Goal: Download file/media

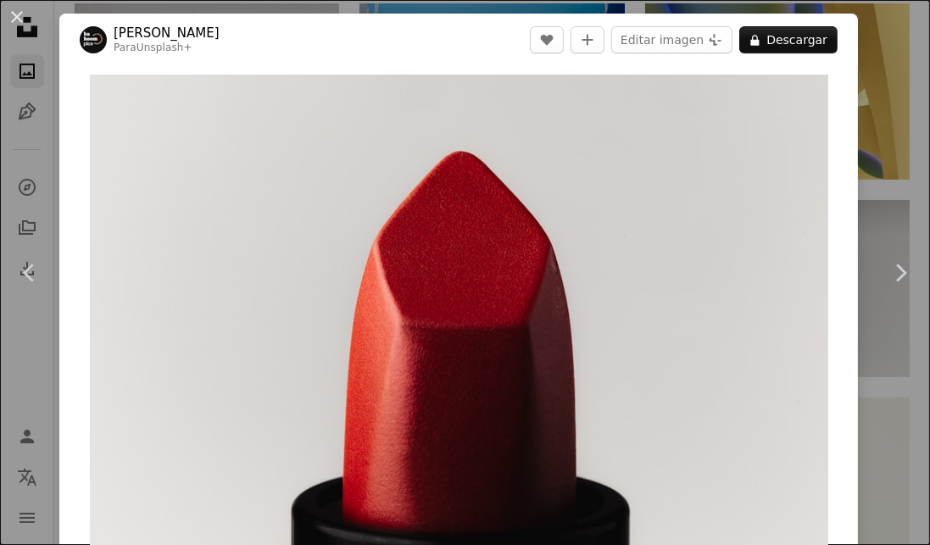
click at [895, 273] on icon "Chevron right" at bounding box center [899, 272] width 27 height 27
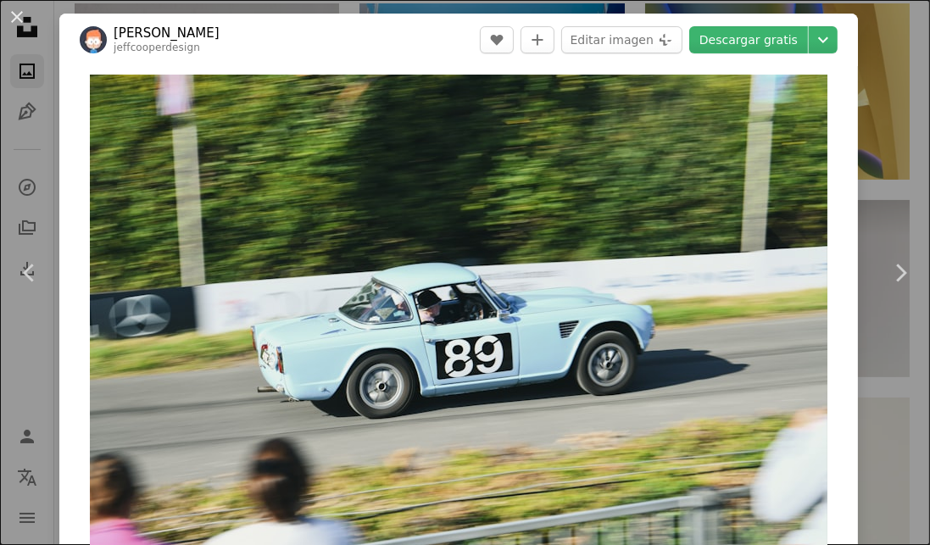
click at [905, 268] on icon "Chevron right" at bounding box center [899, 272] width 27 height 27
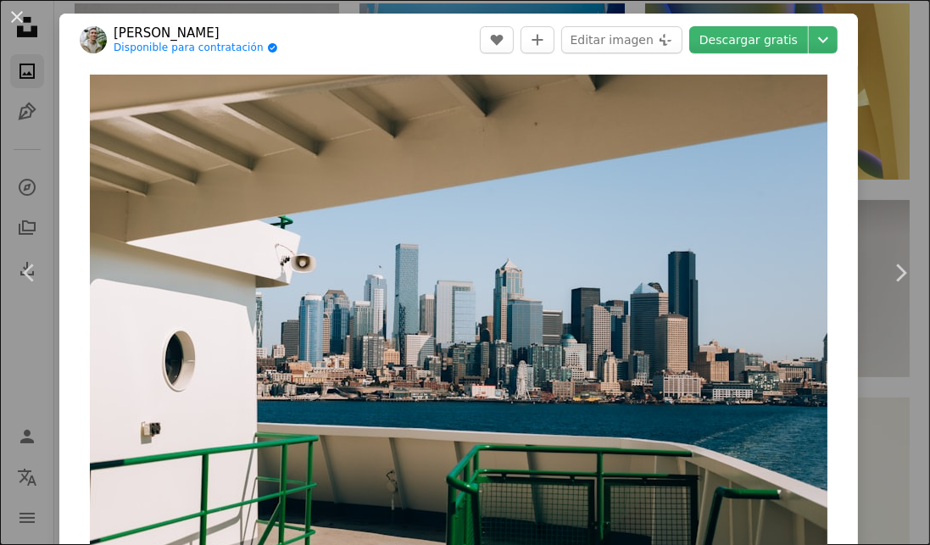
click at [907, 266] on icon "Chevron right" at bounding box center [899, 272] width 27 height 27
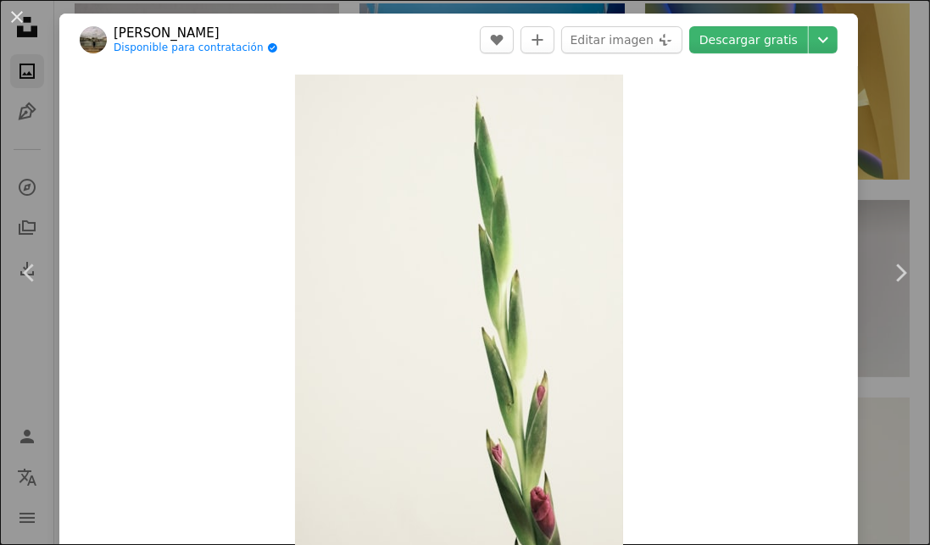
click at [909, 264] on icon "Chevron right" at bounding box center [899, 272] width 27 height 27
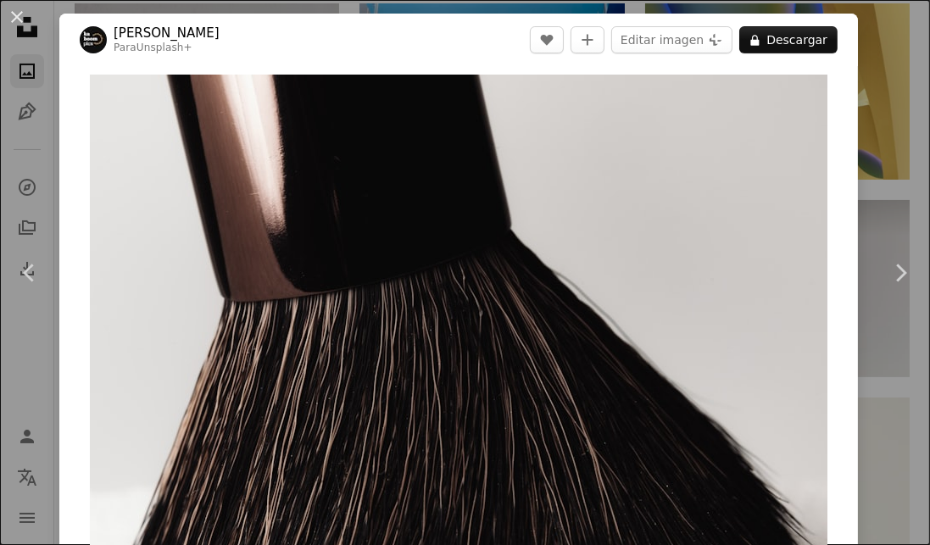
click at [909, 263] on icon "Chevron right" at bounding box center [899, 272] width 27 height 27
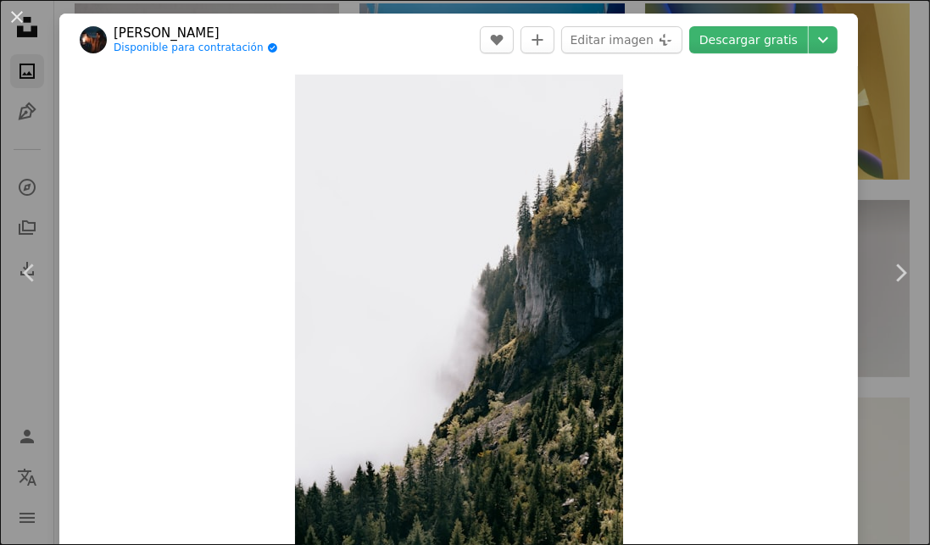
click at [907, 264] on icon "Chevron right" at bounding box center [899, 272] width 27 height 27
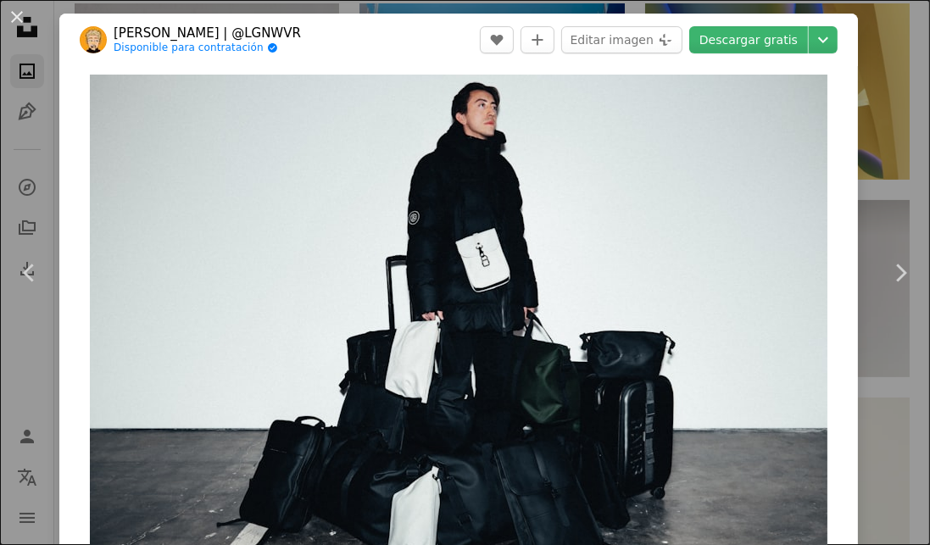
click at [909, 264] on icon "Chevron right" at bounding box center [899, 272] width 27 height 27
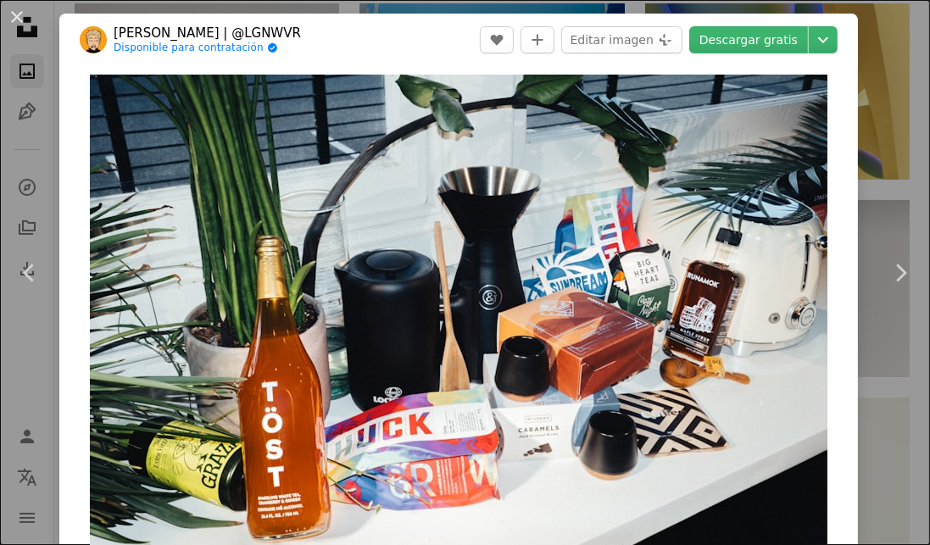
click at [906, 265] on icon "Chevron right" at bounding box center [899, 272] width 27 height 27
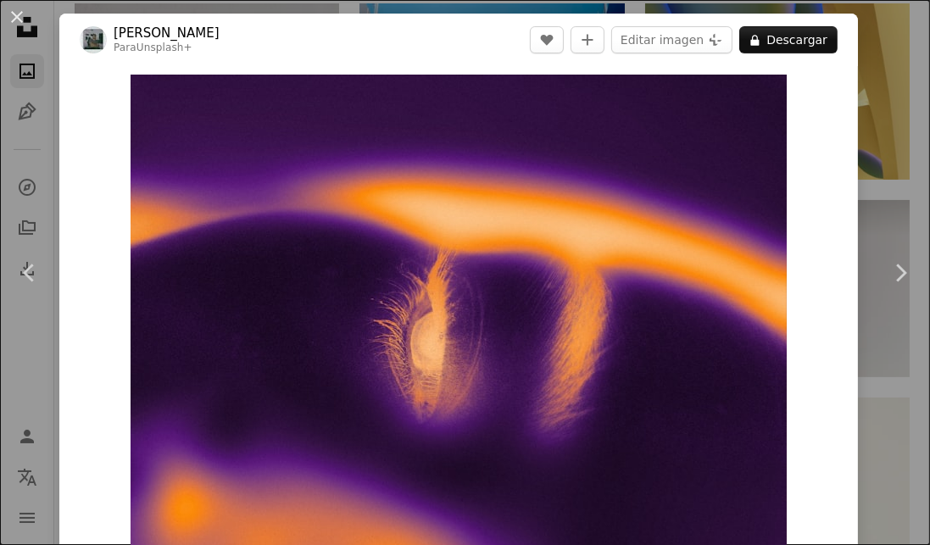
click at [907, 262] on icon "Chevron right" at bounding box center [899, 272] width 27 height 27
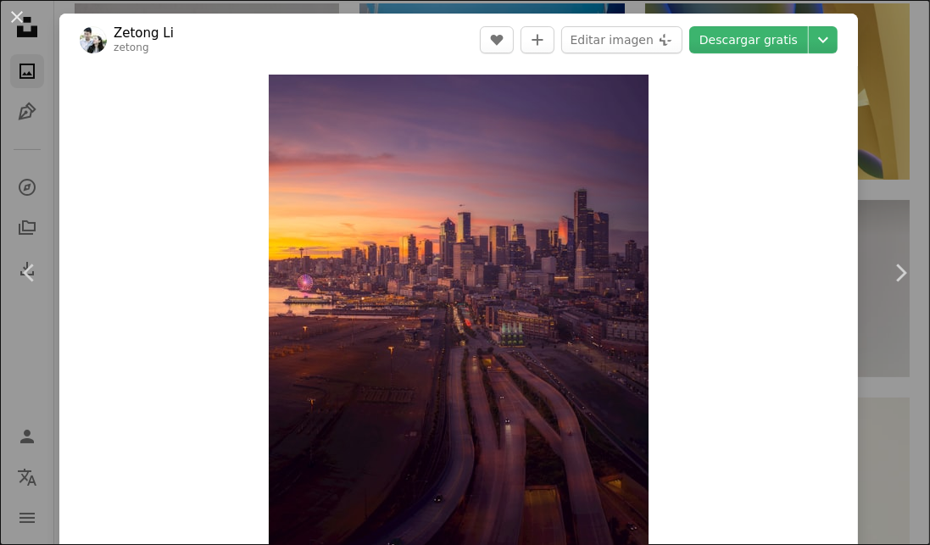
click at [909, 263] on icon "Chevron right" at bounding box center [899, 272] width 27 height 27
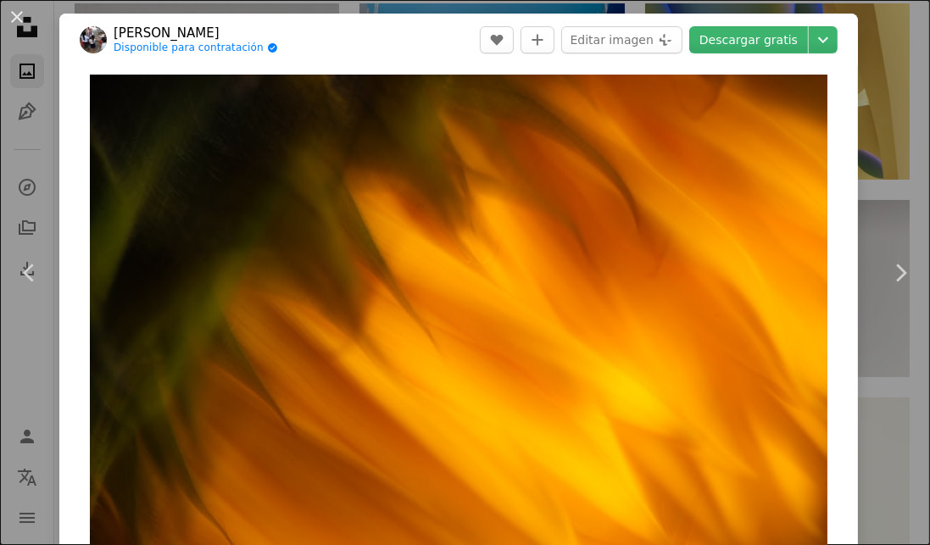
click at [31, 278] on icon at bounding box center [28, 273] width 11 height 18
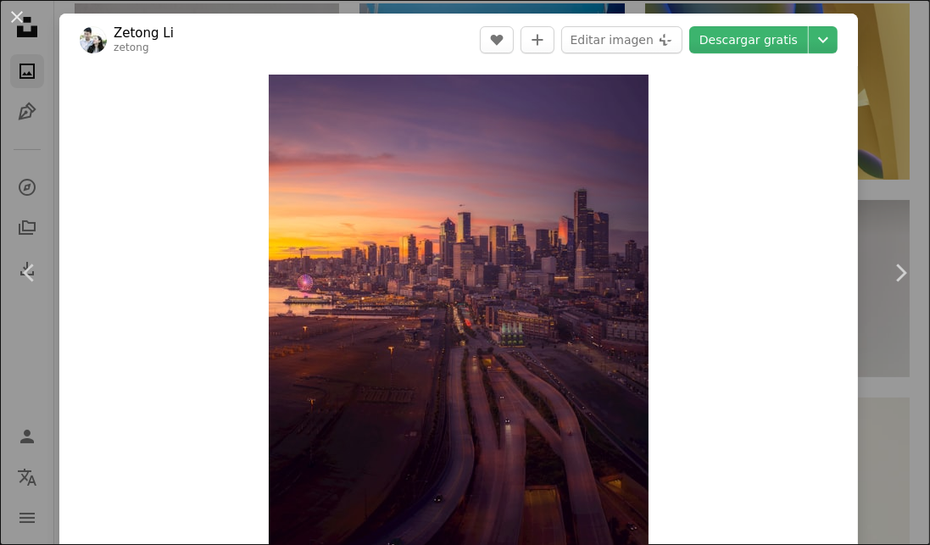
click at [789, 38] on link "Descargar gratis" at bounding box center [748, 39] width 119 height 27
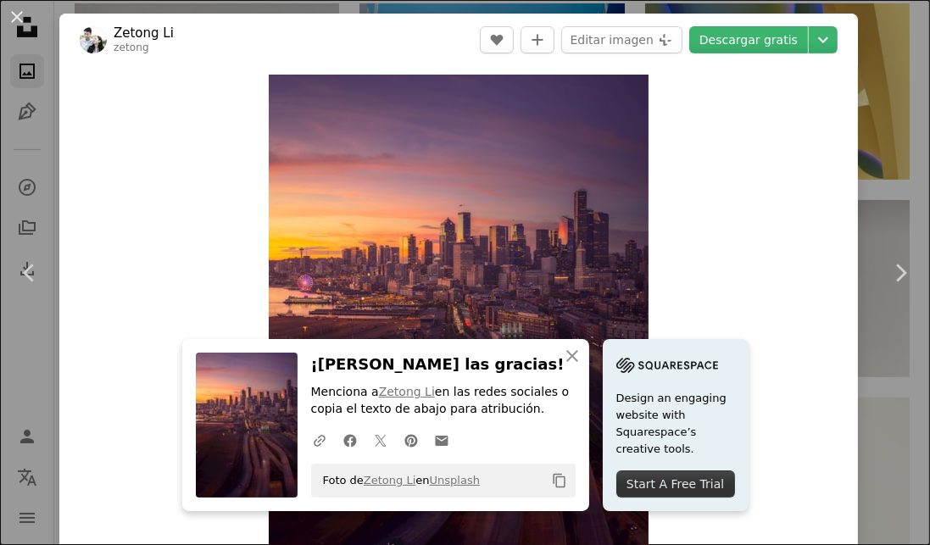
click at [903, 265] on icon "Chevron right" at bounding box center [899, 272] width 27 height 27
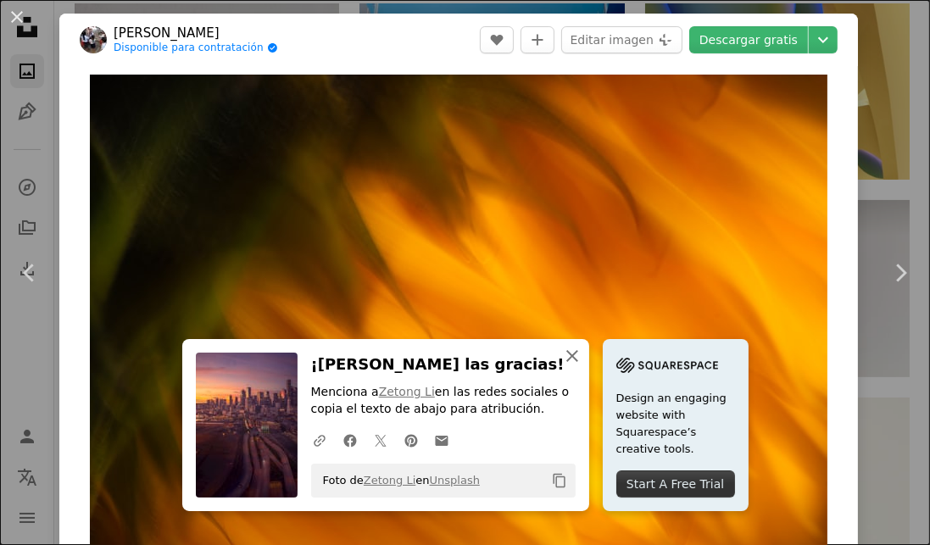
click at [564, 356] on icon "An X shape" at bounding box center [572, 356] width 20 height 20
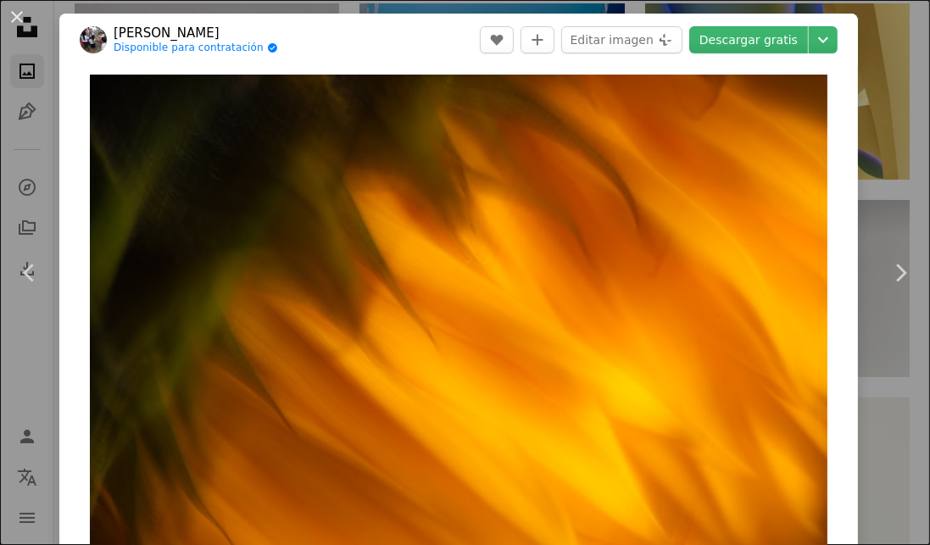
click at [909, 263] on icon "Chevron right" at bounding box center [899, 272] width 27 height 27
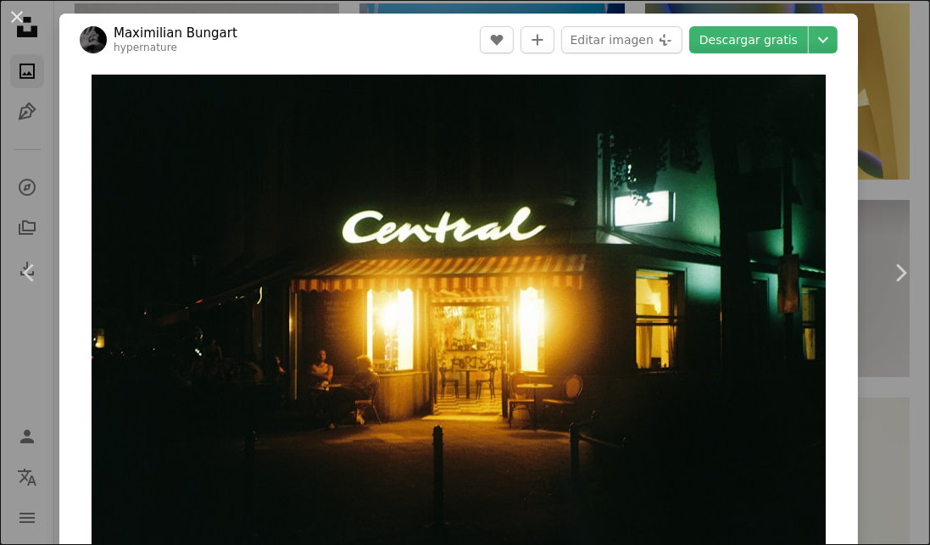
click at [911, 265] on icon "Chevron right" at bounding box center [899, 272] width 27 height 27
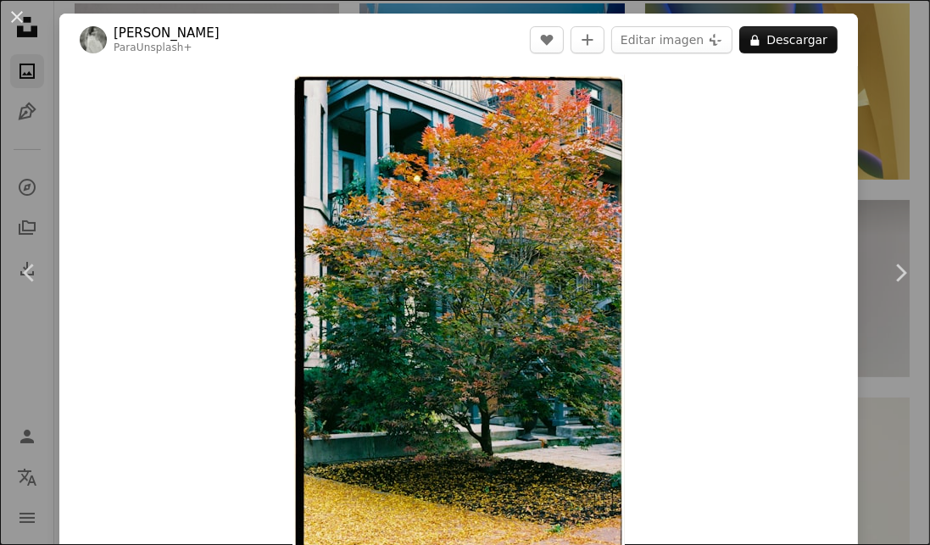
click at [912, 263] on icon "Chevron right" at bounding box center [899, 272] width 27 height 27
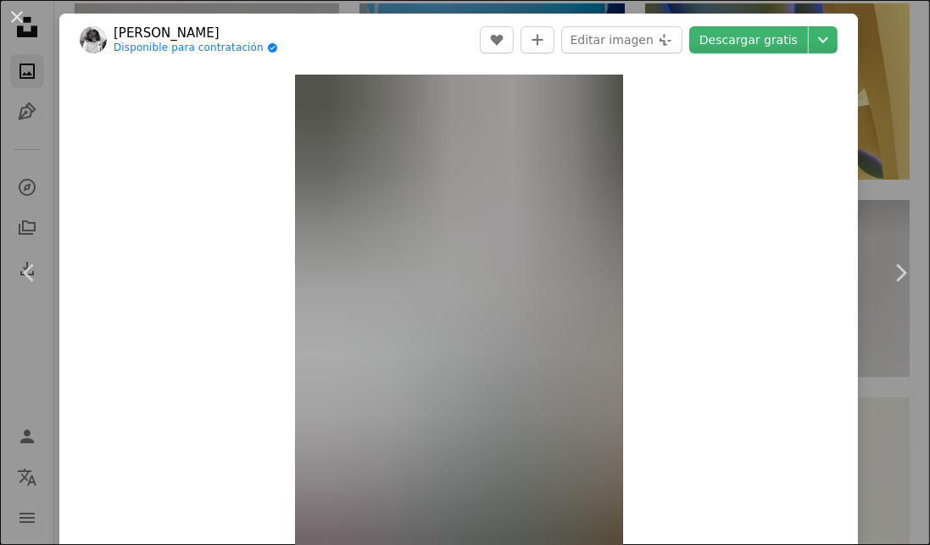
click at [913, 264] on icon "Chevron right" at bounding box center [899, 272] width 27 height 27
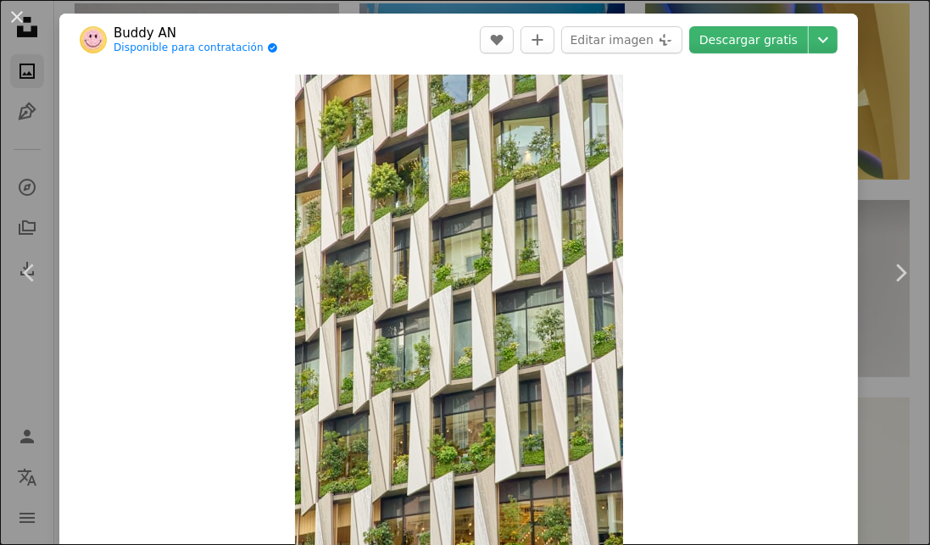
click at [908, 265] on icon "Chevron right" at bounding box center [899, 272] width 27 height 27
click at [909, 267] on icon "Chevron right" at bounding box center [899, 272] width 27 height 27
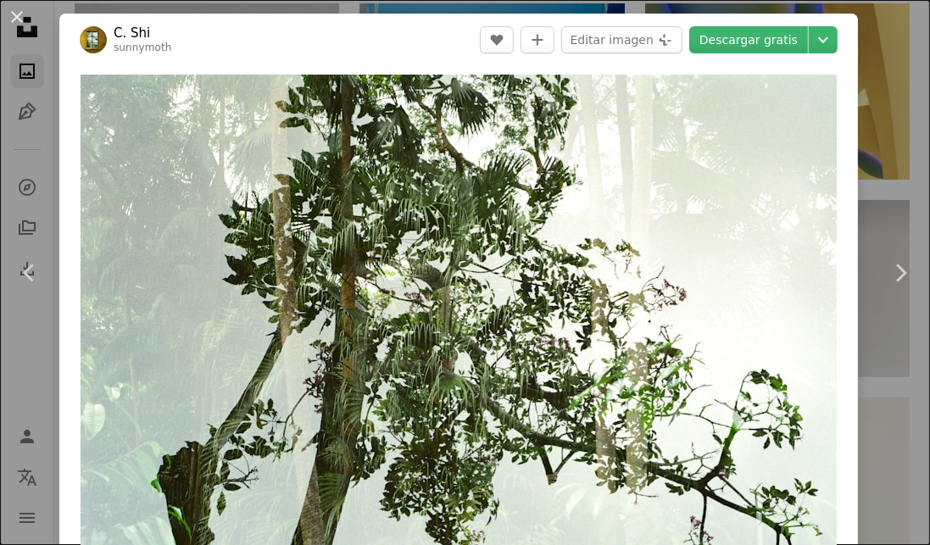
click at [909, 266] on icon "Chevron right" at bounding box center [899, 272] width 27 height 27
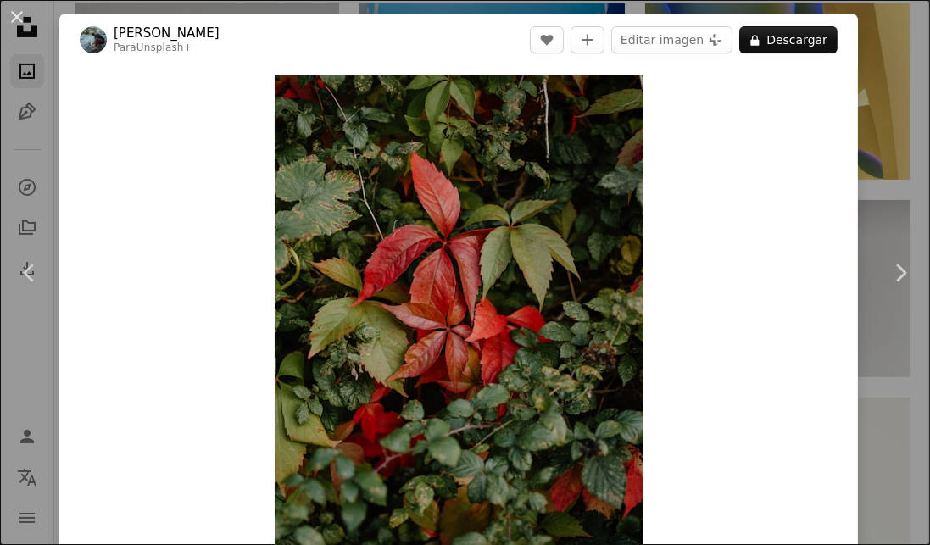
click at [907, 268] on icon "Chevron right" at bounding box center [899, 272] width 27 height 27
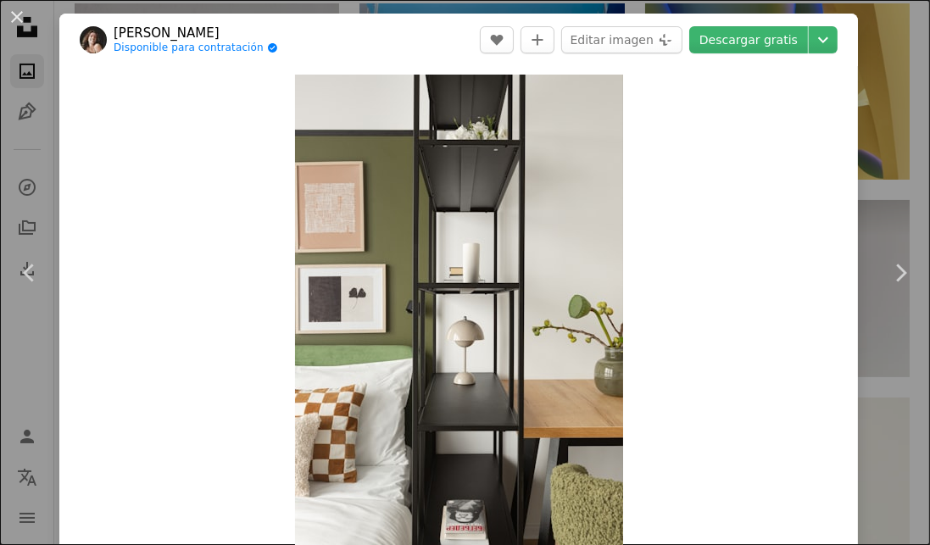
click at [12, 27] on button "An X shape" at bounding box center [17, 17] width 20 height 20
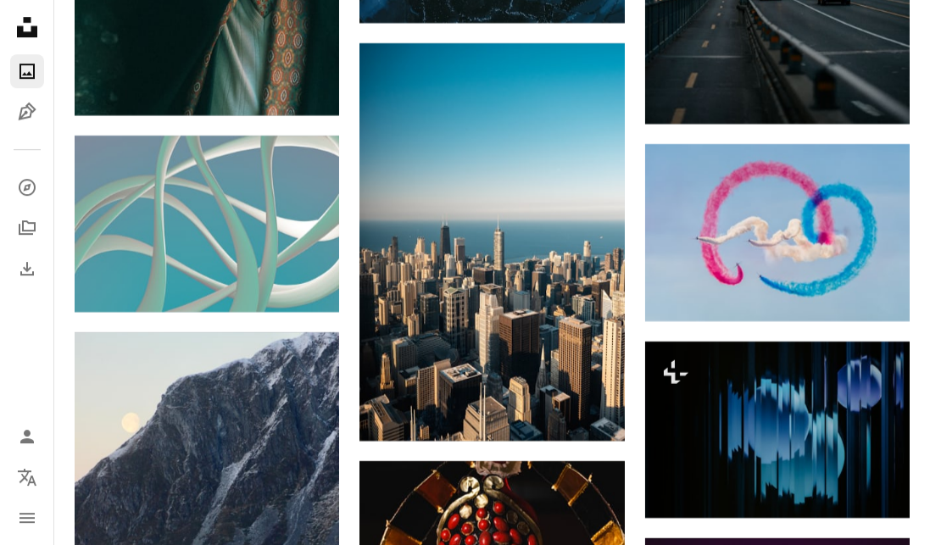
scroll to position [5409, 0]
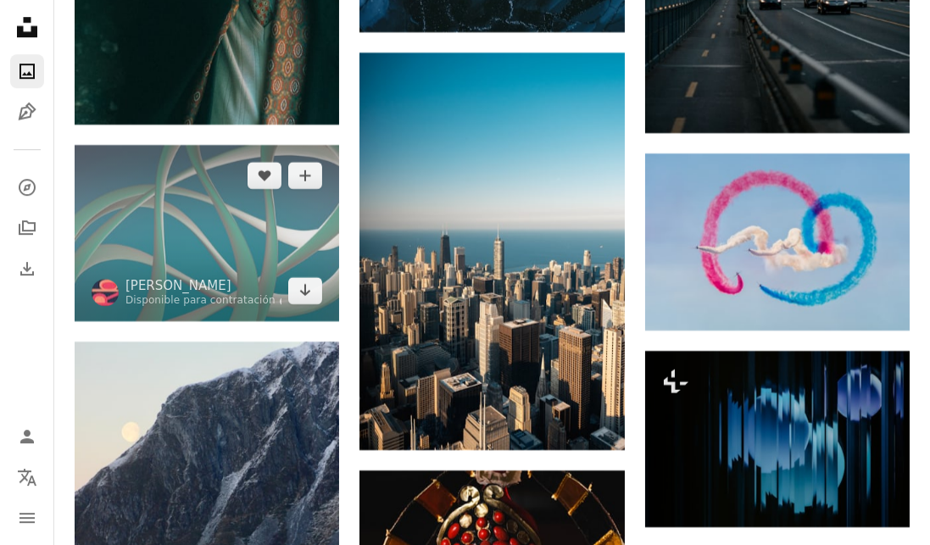
click at [157, 218] on img at bounding box center [207, 233] width 264 height 176
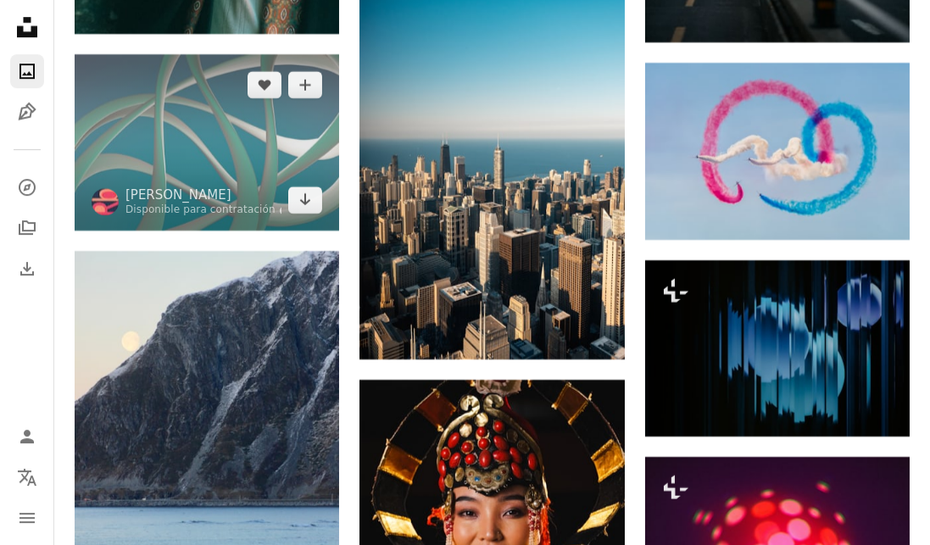
scroll to position [5504, 0]
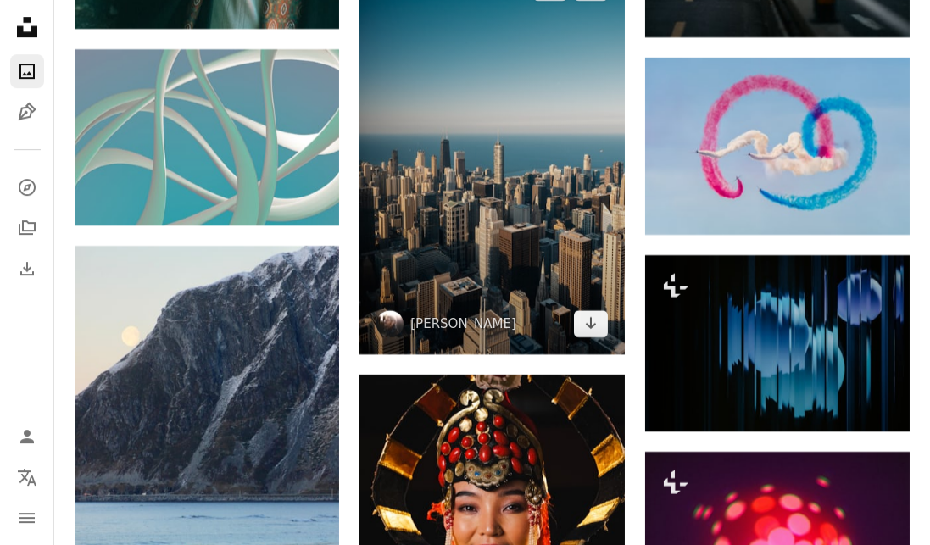
click at [403, 236] on img at bounding box center [491, 155] width 264 height 397
click at [417, 187] on img at bounding box center [491, 155] width 264 height 397
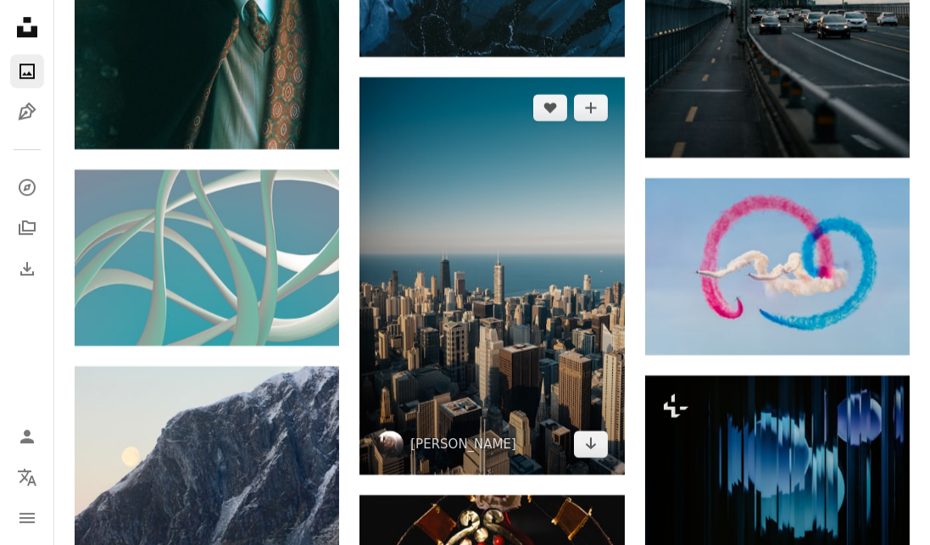
scroll to position [5376, 0]
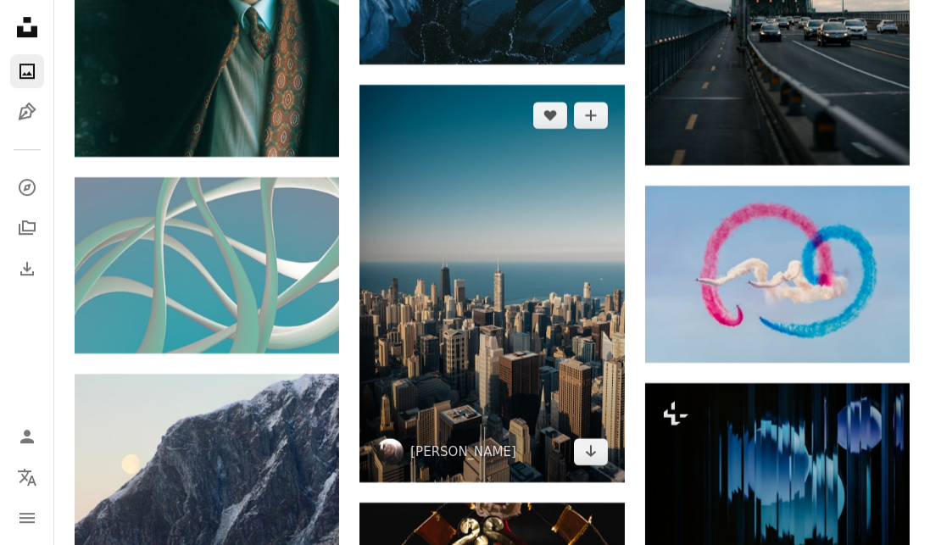
click at [395, 152] on img at bounding box center [491, 283] width 264 height 397
click at [408, 187] on img at bounding box center [491, 283] width 264 height 397
click at [464, 263] on img at bounding box center [491, 283] width 264 height 397
click at [514, 333] on img at bounding box center [491, 283] width 264 height 397
click at [456, 247] on img at bounding box center [491, 283] width 264 height 397
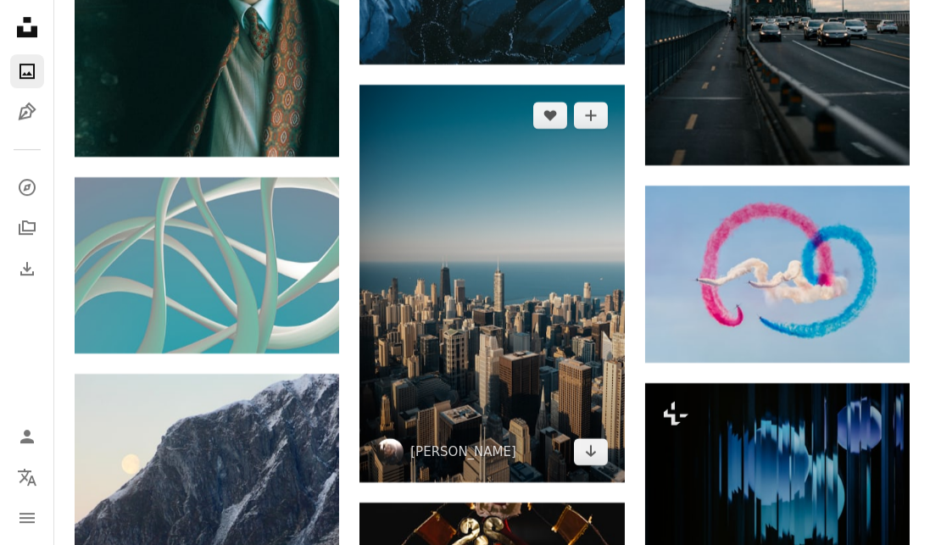
click at [586, 441] on icon "Arrow pointing down" at bounding box center [591, 451] width 14 height 20
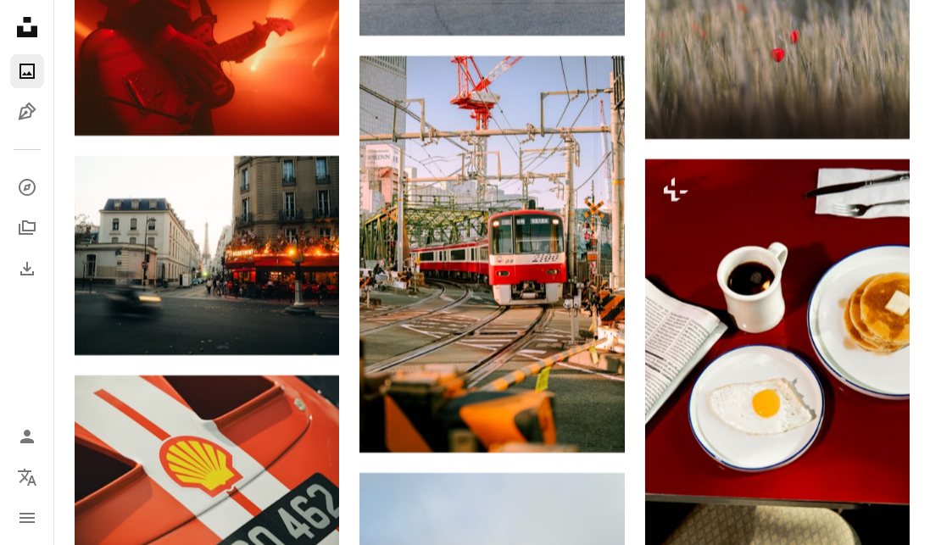
scroll to position [6592, 0]
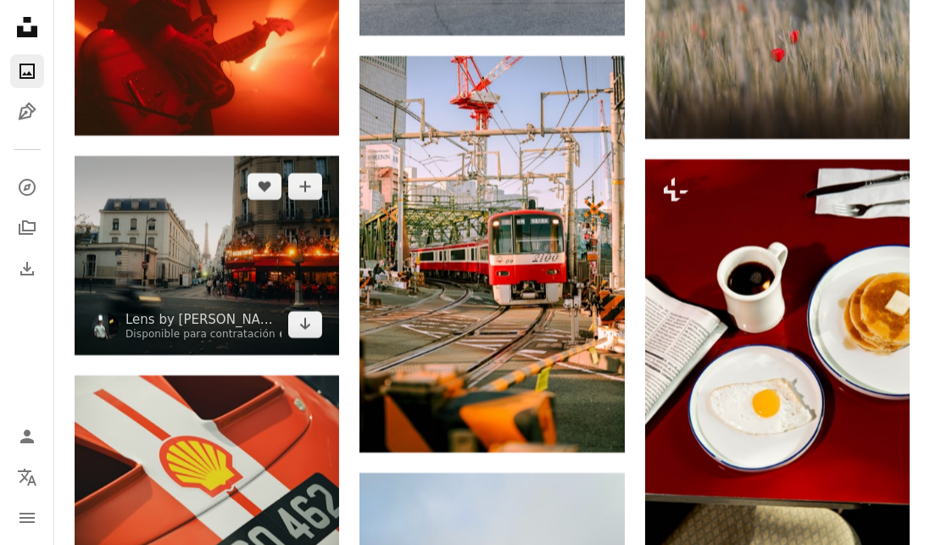
click at [302, 326] on icon "Descargar" at bounding box center [305, 324] width 11 height 12
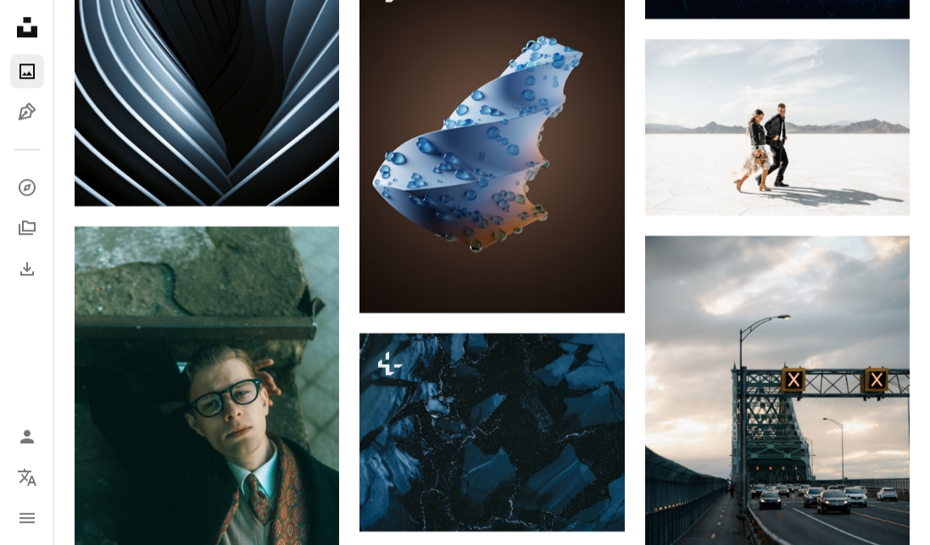
scroll to position [4907, 0]
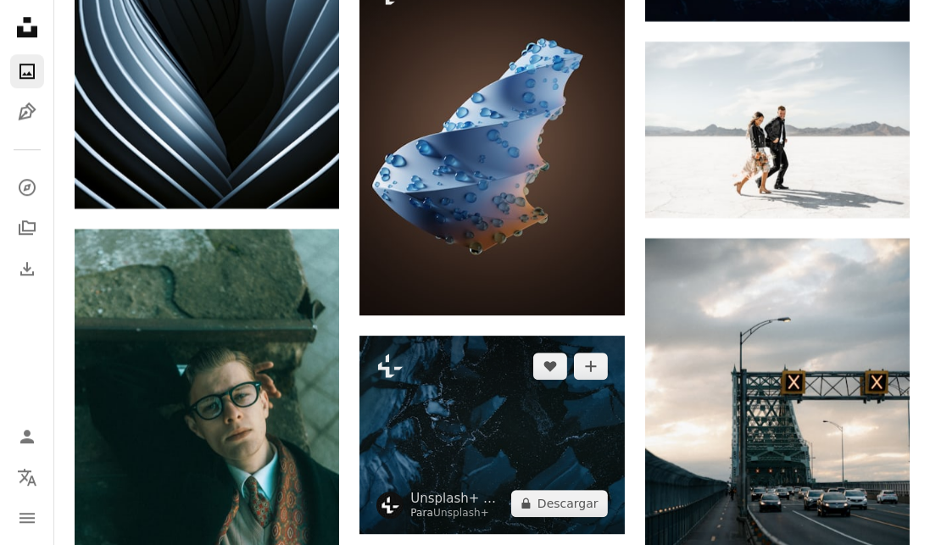
click at [439, 402] on img at bounding box center [491, 435] width 264 height 198
click at [543, 509] on button "A lock Descargar" at bounding box center [559, 503] width 97 height 27
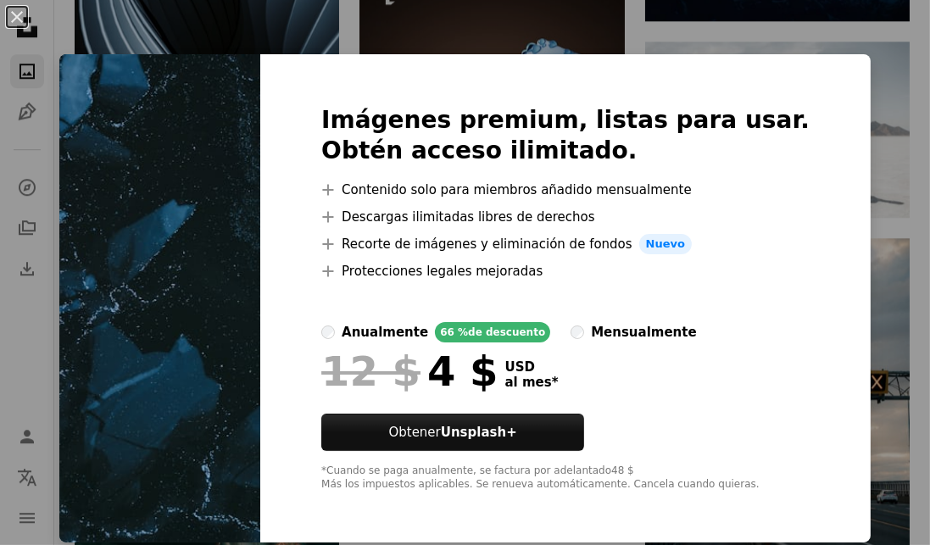
click at [909, 269] on div "An X shape Imágenes premium, listas para usar. Obtén acceso ilimitado. A plus s…" at bounding box center [465, 272] width 930 height 545
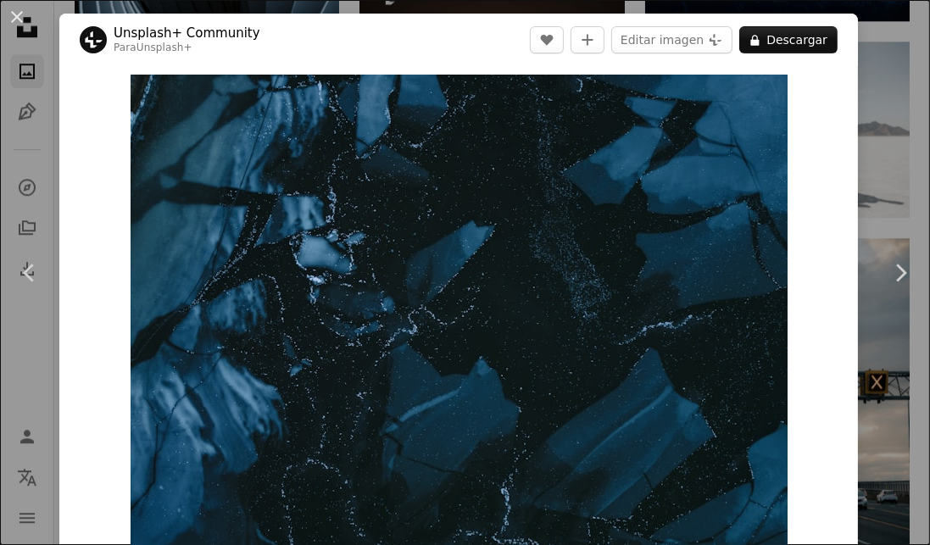
click at [7, 12] on button "An X shape" at bounding box center [17, 17] width 20 height 20
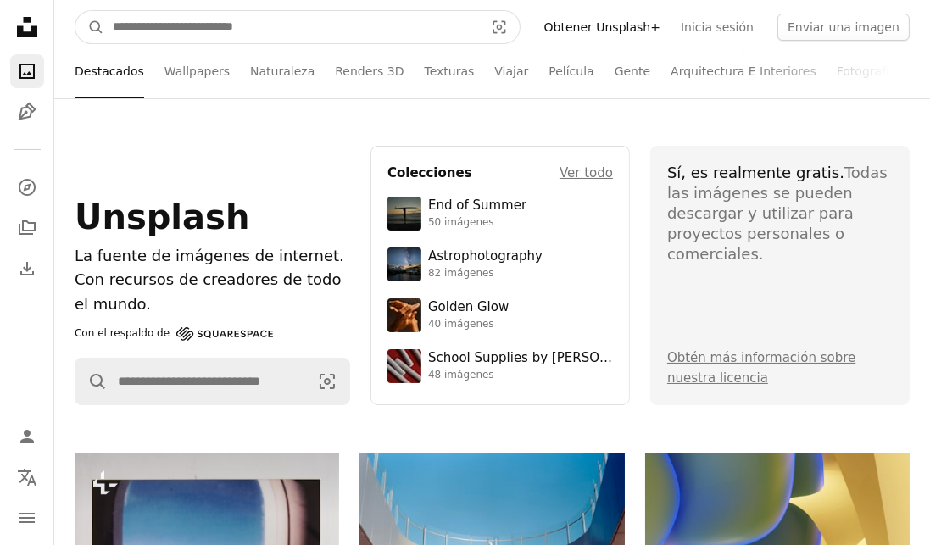
click at [135, 31] on input "Encuentra imágenes en todo el sitio" at bounding box center [291, 27] width 375 height 32
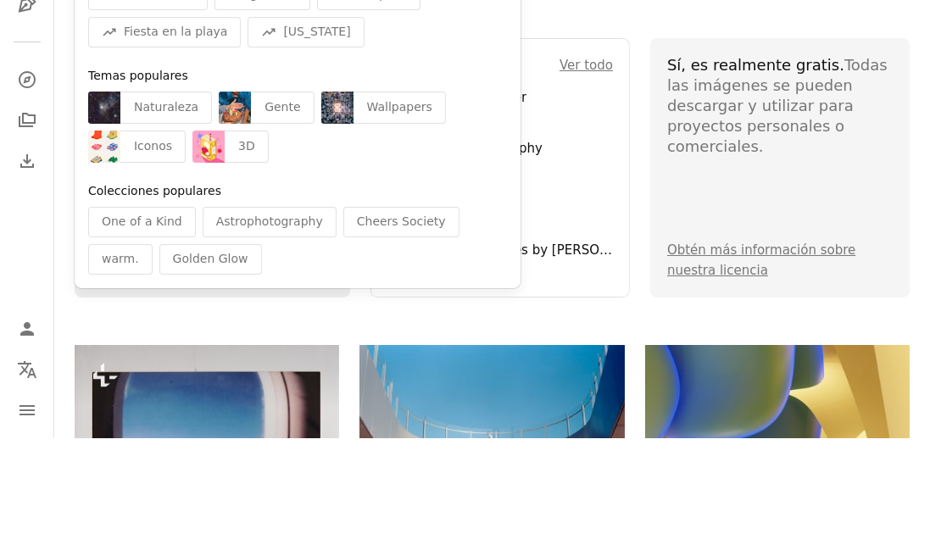
click at [225, 248] on div "3D" at bounding box center [247, 254] width 44 height 32
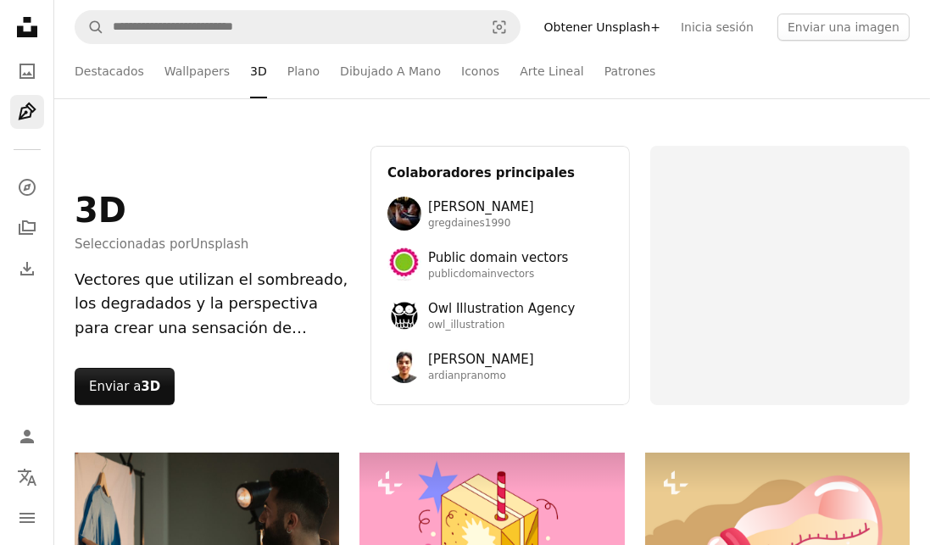
click at [287, 72] on link "Plano" at bounding box center [303, 71] width 32 height 54
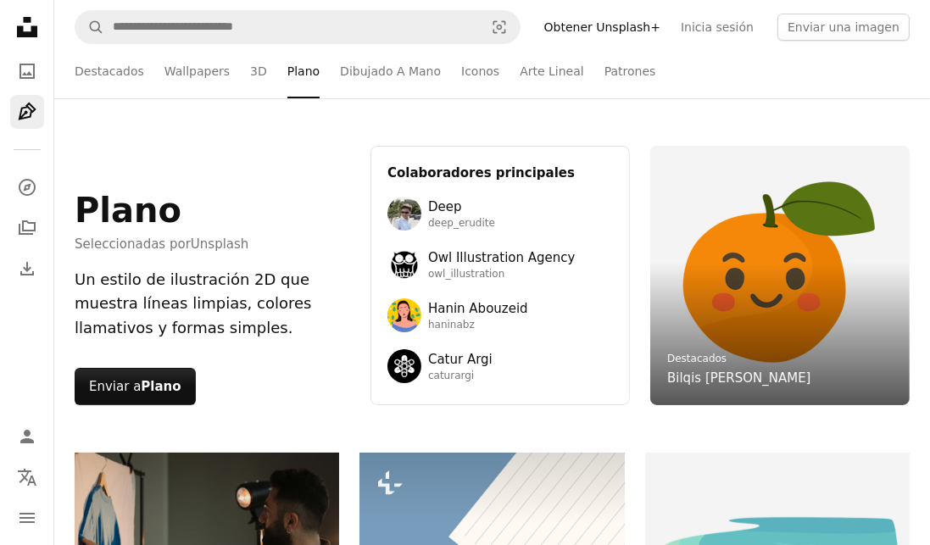
click at [461, 75] on link "Iconos" at bounding box center [480, 71] width 38 height 54
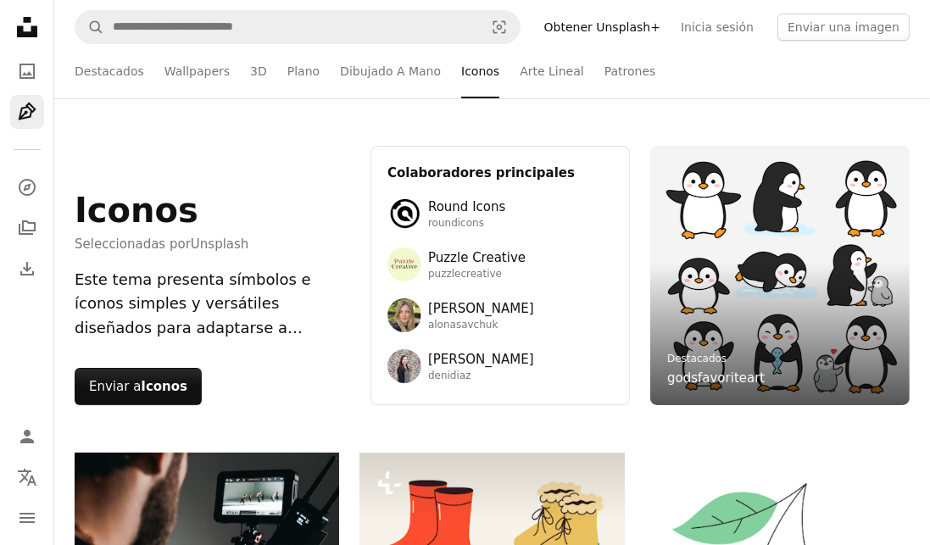
click at [726, 353] on link "Destacados" at bounding box center [696, 359] width 59 height 12
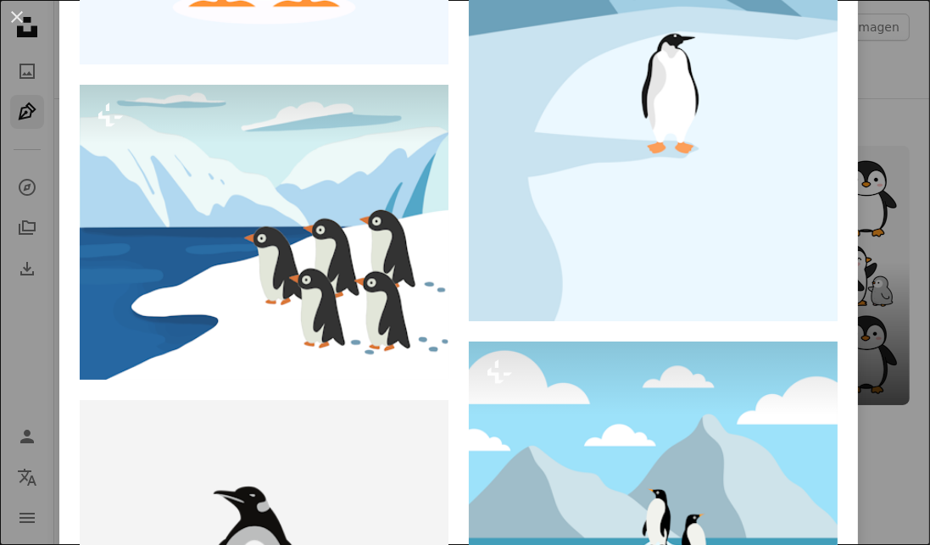
scroll to position [2024, 0]
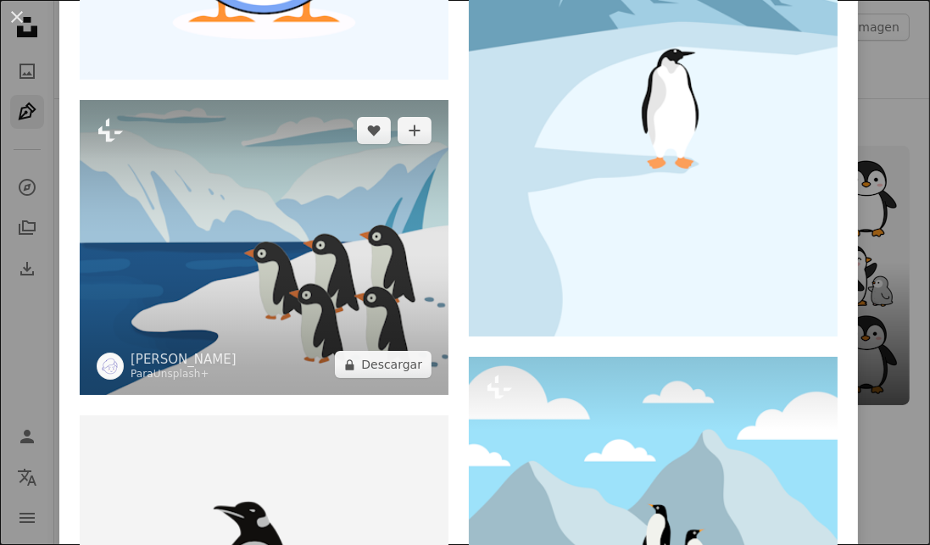
click at [168, 229] on img at bounding box center [264, 247] width 369 height 295
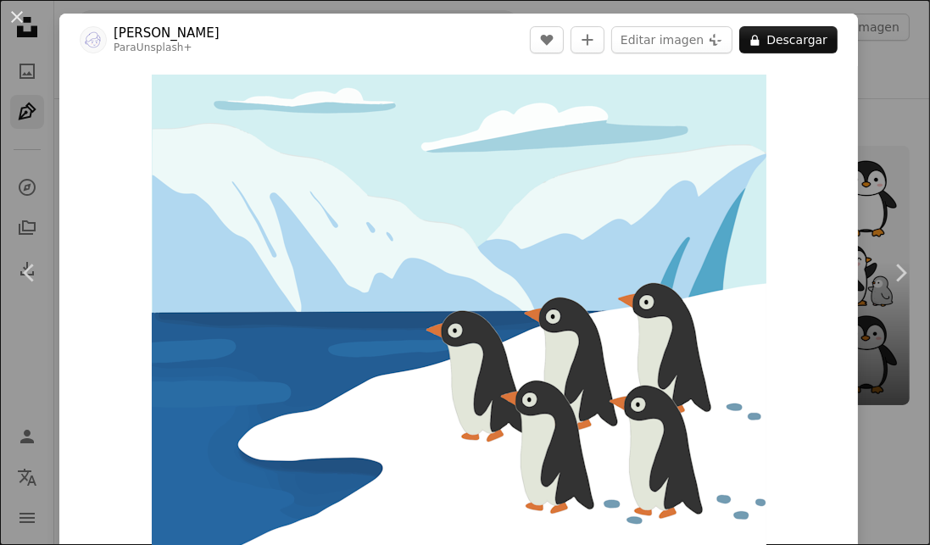
click at [7, 21] on button "An X shape" at bounding box center [17, 17] width 20 height 20
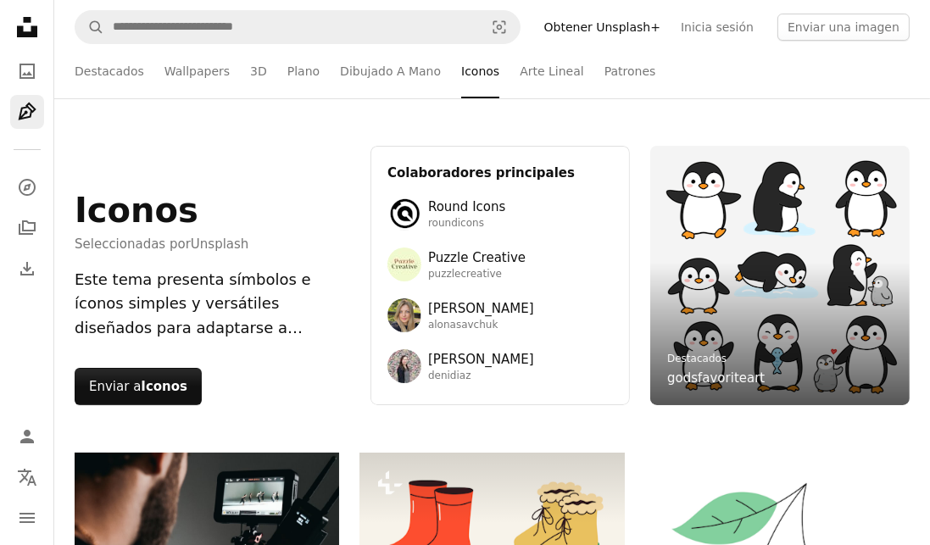
click at [520, 75] on link "Arte Lineal" at bounding box center [552, 71] width 64 height 54
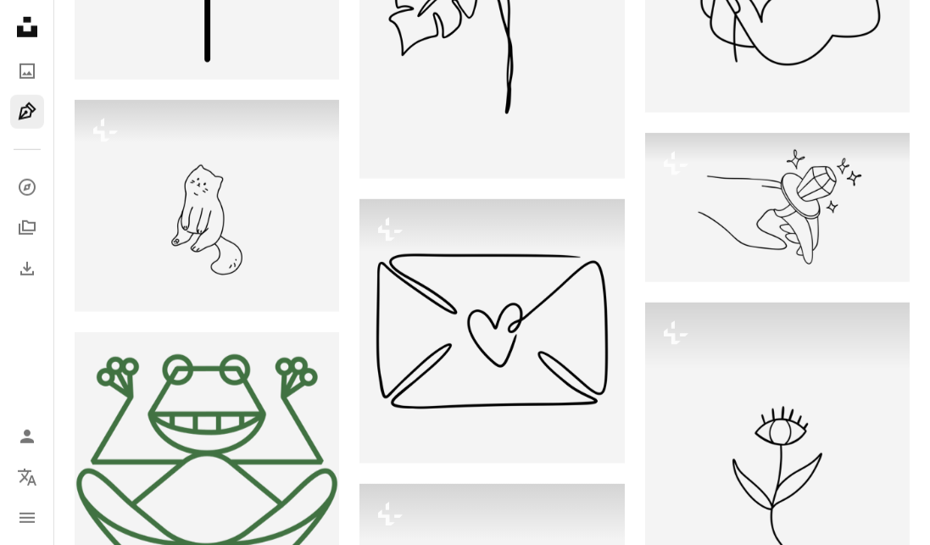
scroll to position [1463, 0]
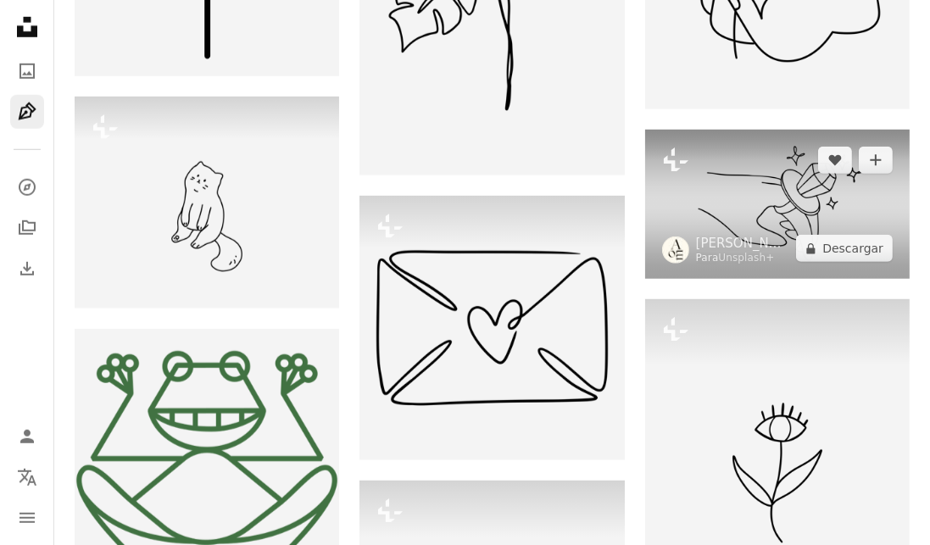
click at [883, 270] on img at bounding box center [777, 204] width 264 height 149
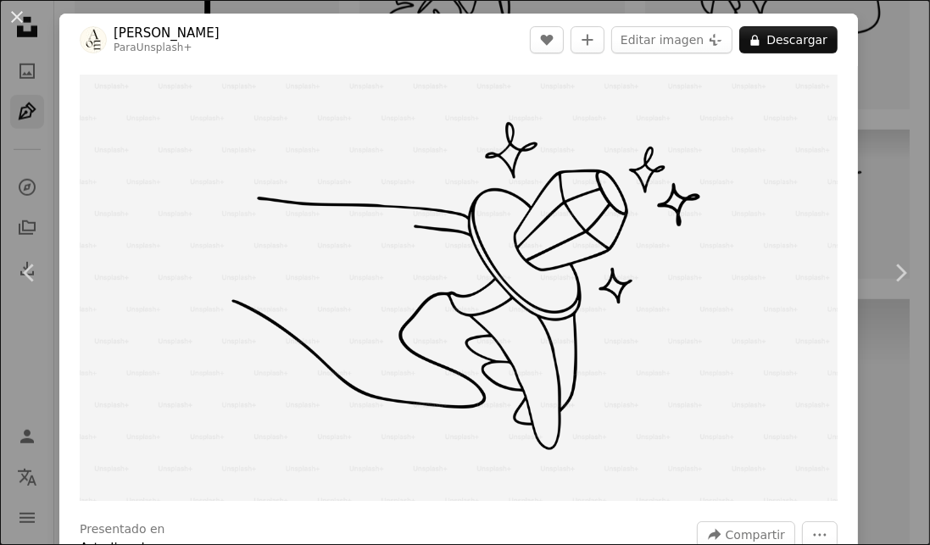
click at [381, 376] on img "Ampliar en esta imagen" at bounding box center [459, 288] width 758 height 426
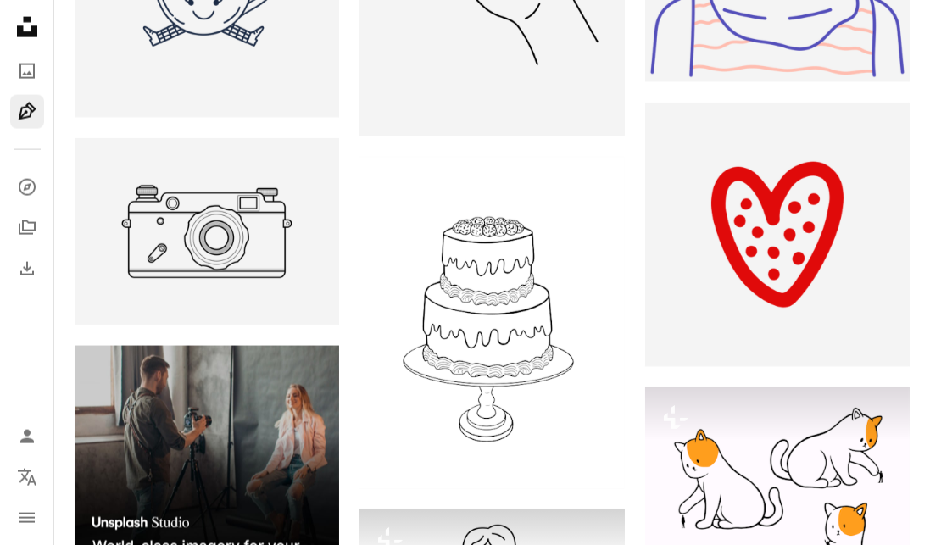
scroll to position [2514, 0]
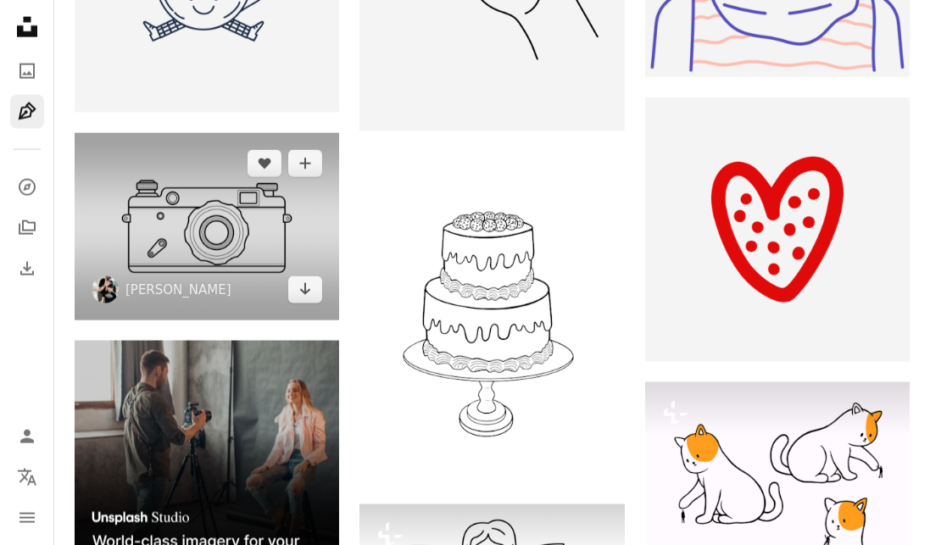
click at [199, 231] on img at bounding box center [207, 226] width 264 height 187
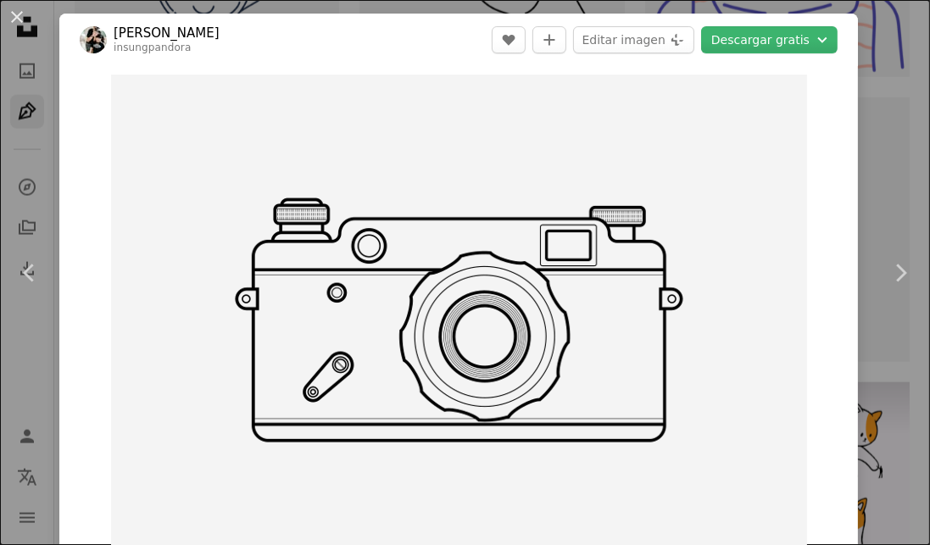
click at [743, 36] on button "Descargar gratis Chevron down" at bounding box center [769, 39] width 136 height 27
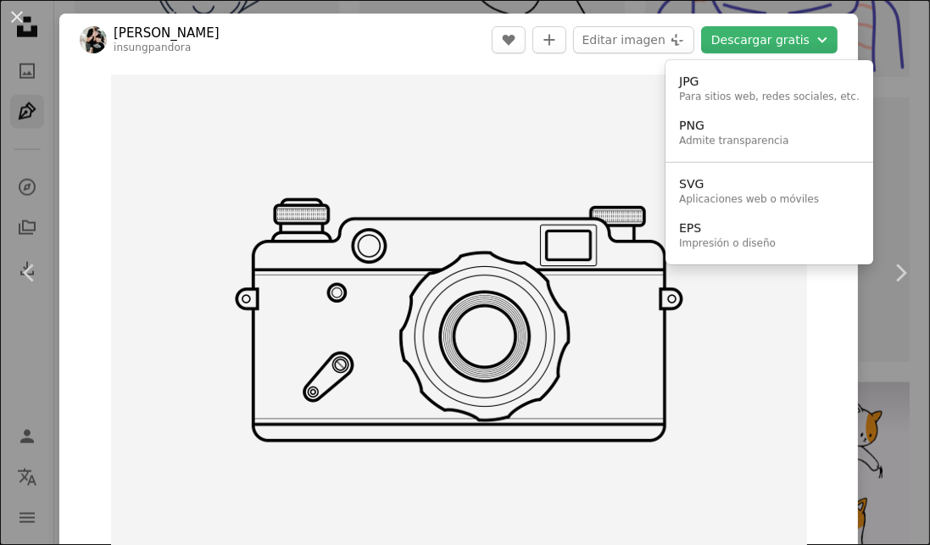
click at [695, 74] on div "JPG" at bounding box center [769, 82] width 181 height 17
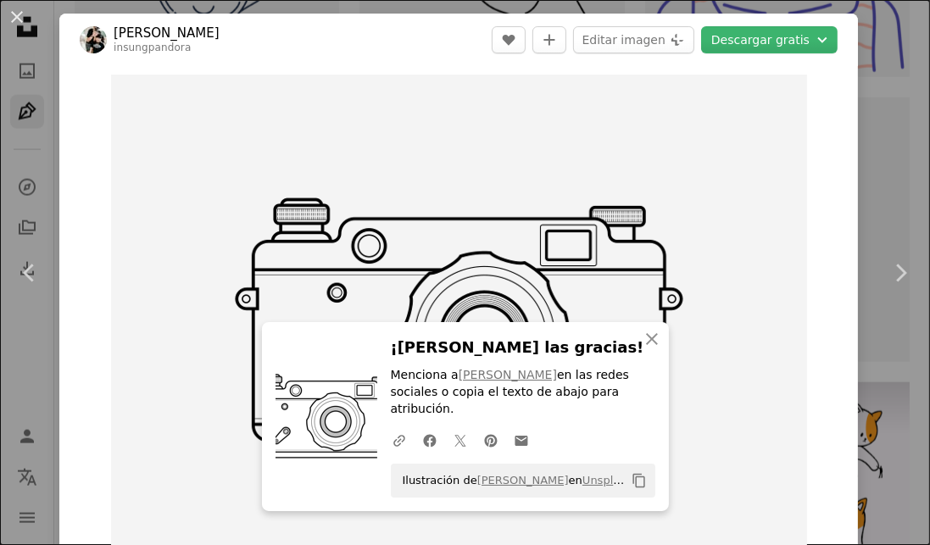
click at [14, 21] on button "An X shape" at bounding box center [17, 17] width 20 height 20
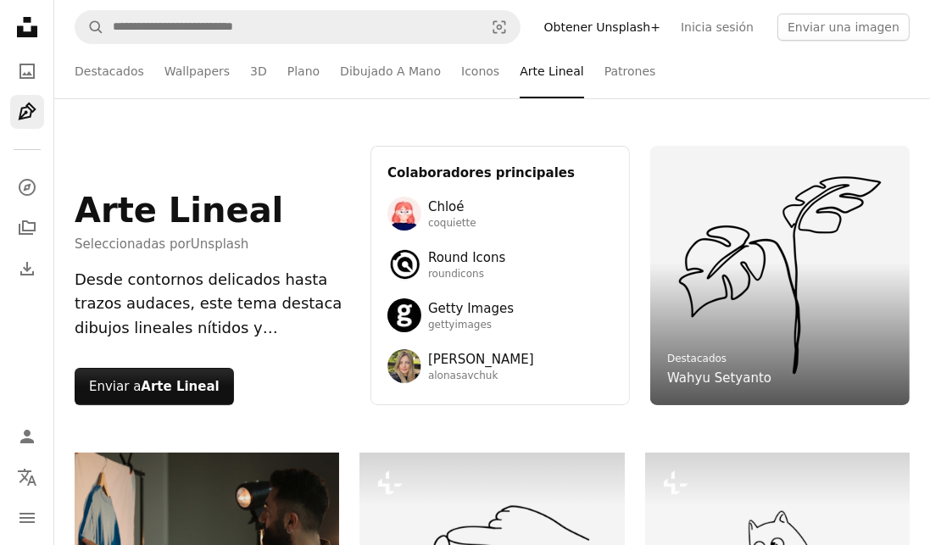
click at [604, 82] on link "Patrones" at bounding box center [630, 71] width 52 height 54
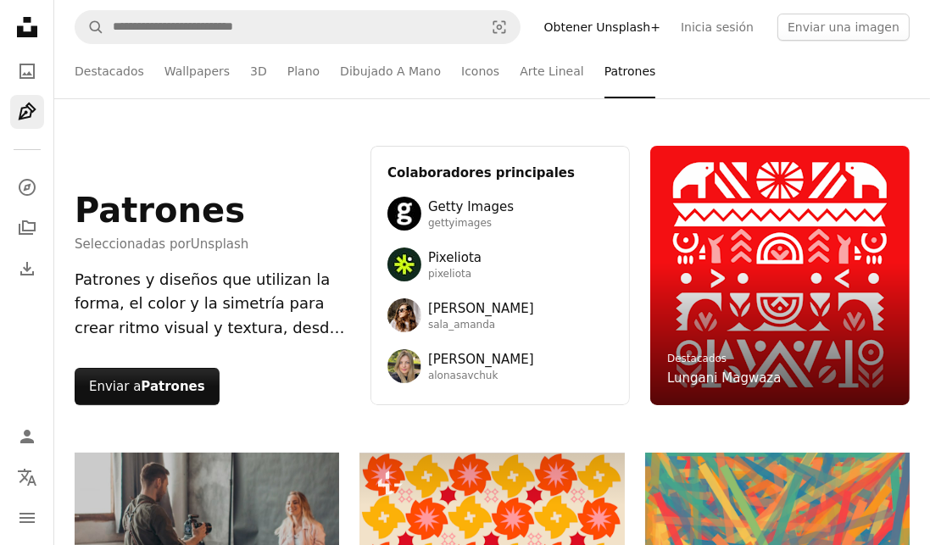
click at [110, 92] on link "Destacados" at bounding box center [109, 71] width 69 height 54
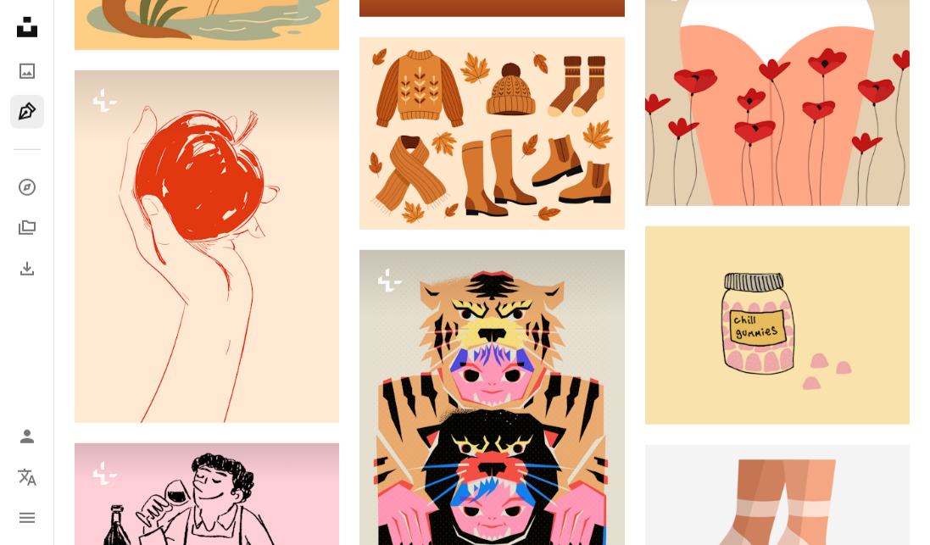
scroll to position [1481, 0]
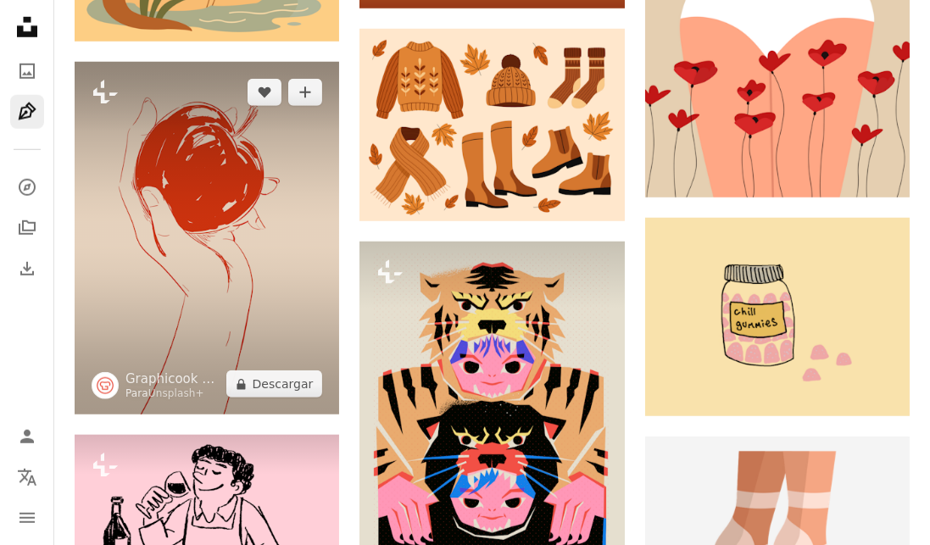
click at [168, 185] on img at bounding box center [207, 238] width 264 height 353
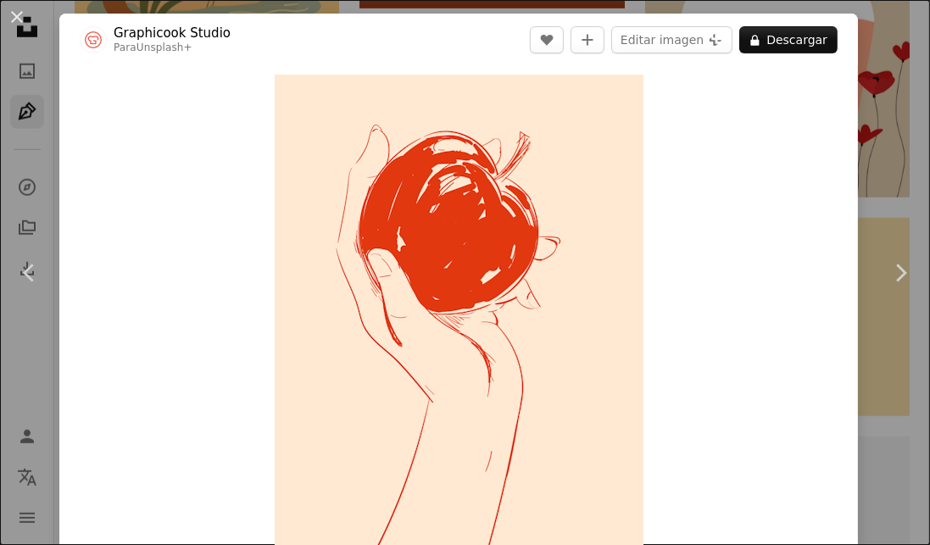
click at [12, 27] on button "An X shape" at bounding box center [17, 17] width 20 height 20
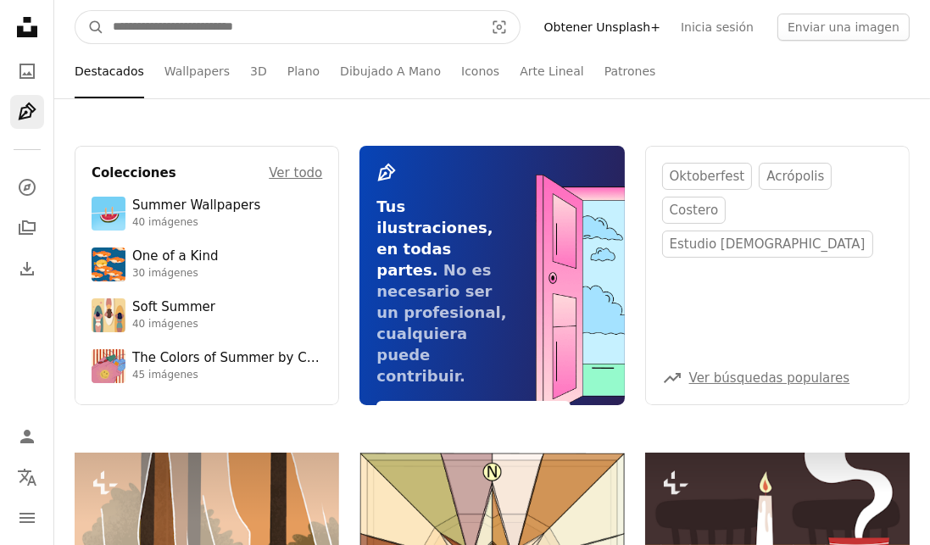
click at [144, 22] on input "Encuentra imágenes en todo el sitio" at bounding box center [291, 27] width 375 height 32
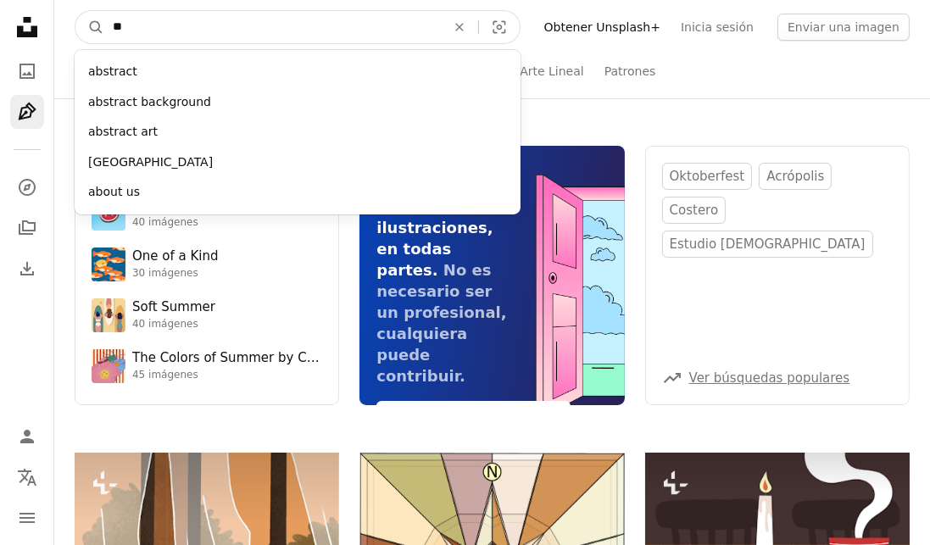
type input "**"
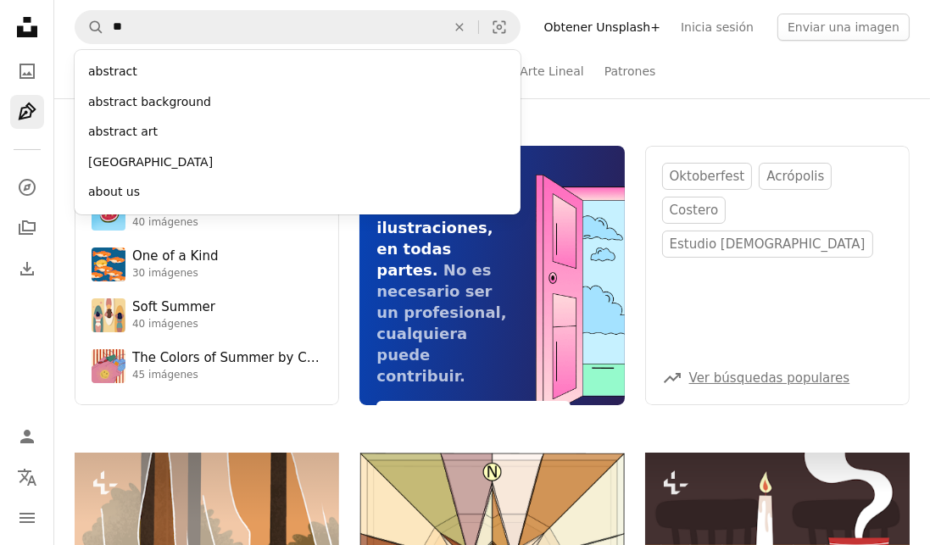
click at [97, 73] on div "abstract" at bounding box center [298, 72] width 446 height 31
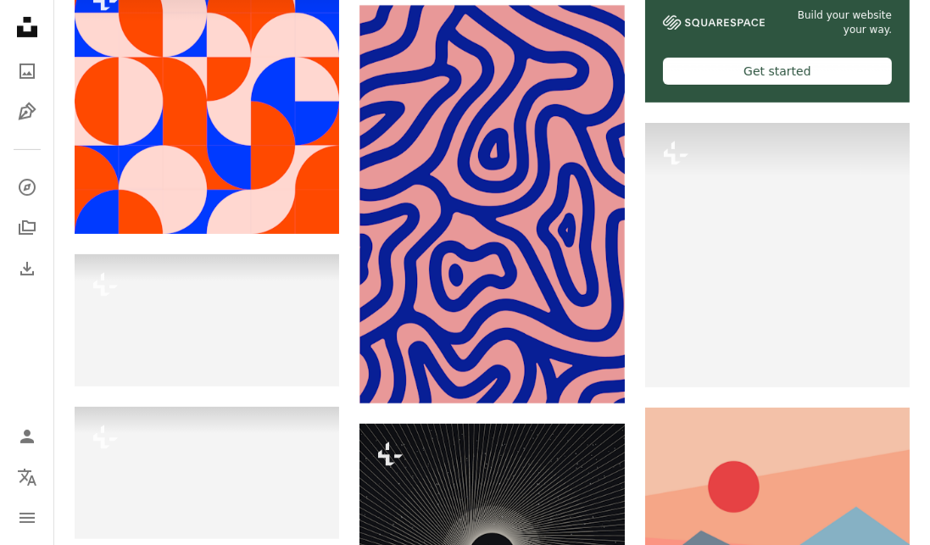
scroll to position [706, 0]
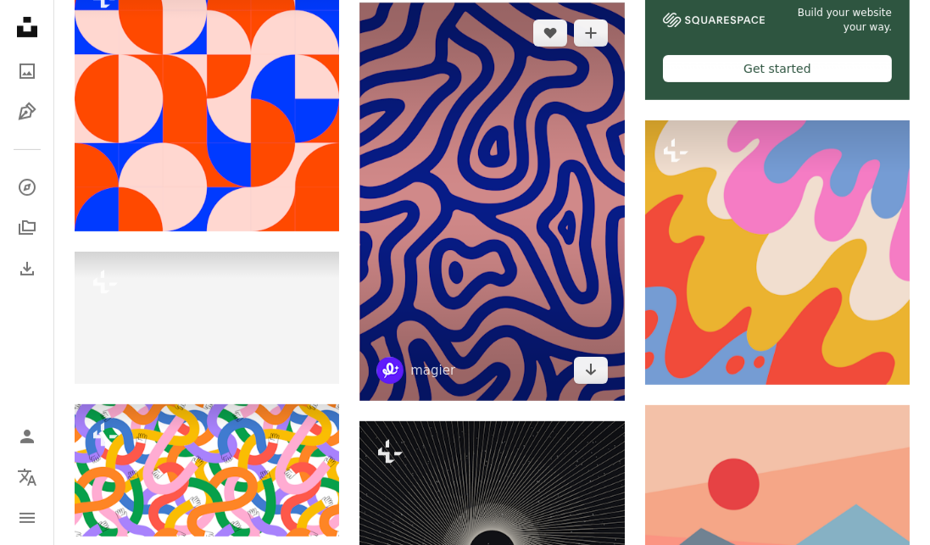
click at [371, 315] on img at bounding box center [491, 202] width 264 height 398
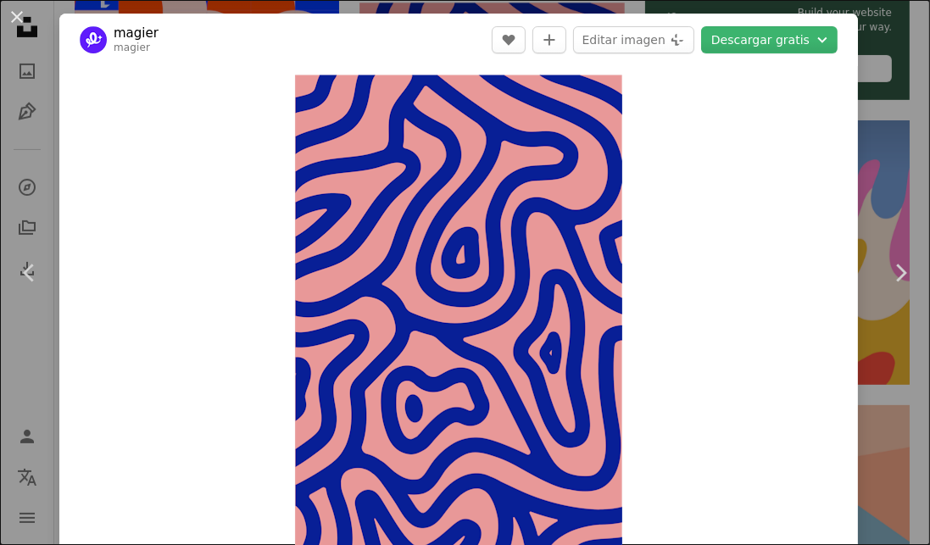
click at [585, 373] on img "Ampliar en esta imagen" at bounding box center [458, 321] width 327 height 492
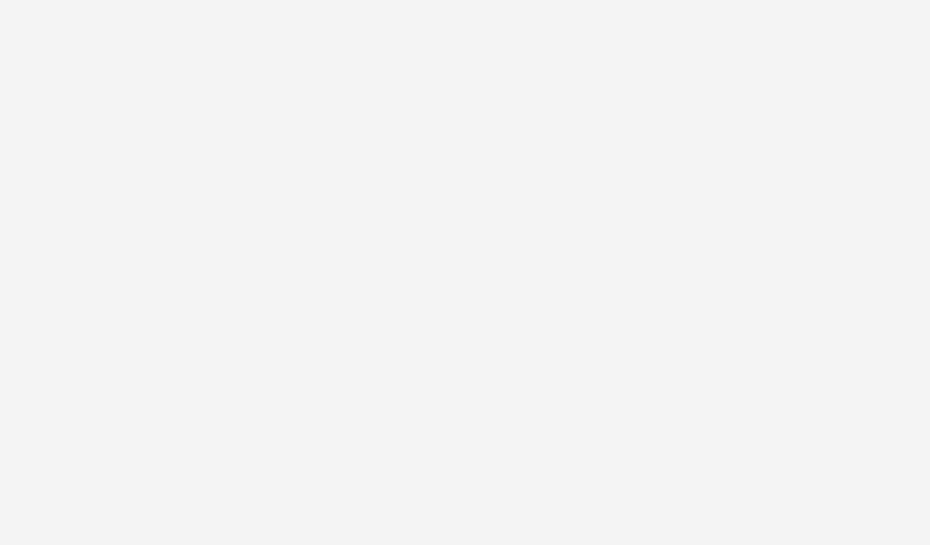
scroll to position [428, 0]
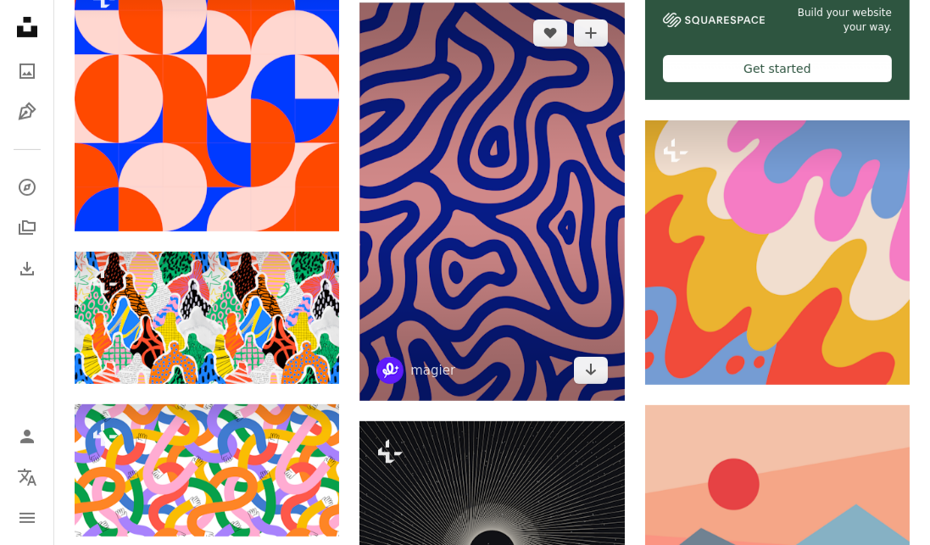
click at [427, 224] on img at bounding box center [491, 202] width 264 height 398
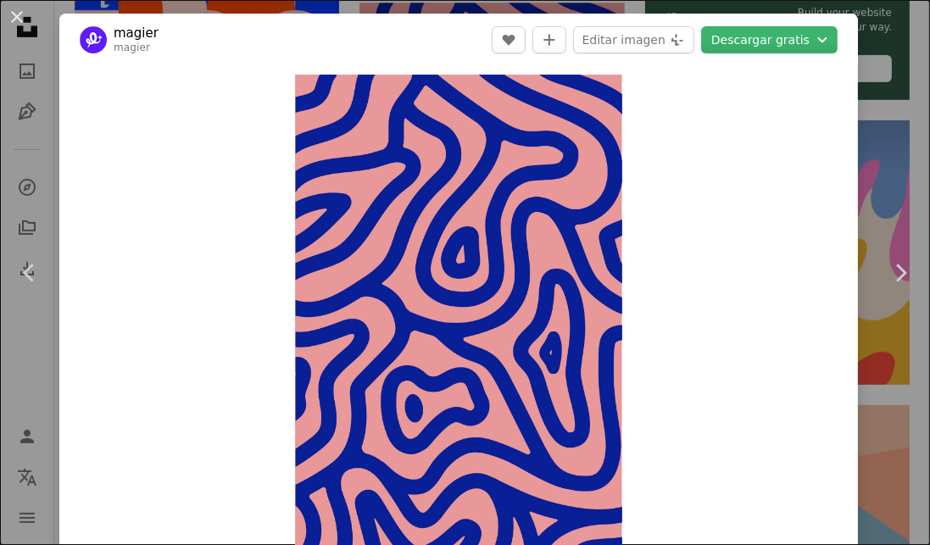
click at [594, 364] on img "Ampliar en esta imagen" at bounding box center [458, 321] width 327 height 492
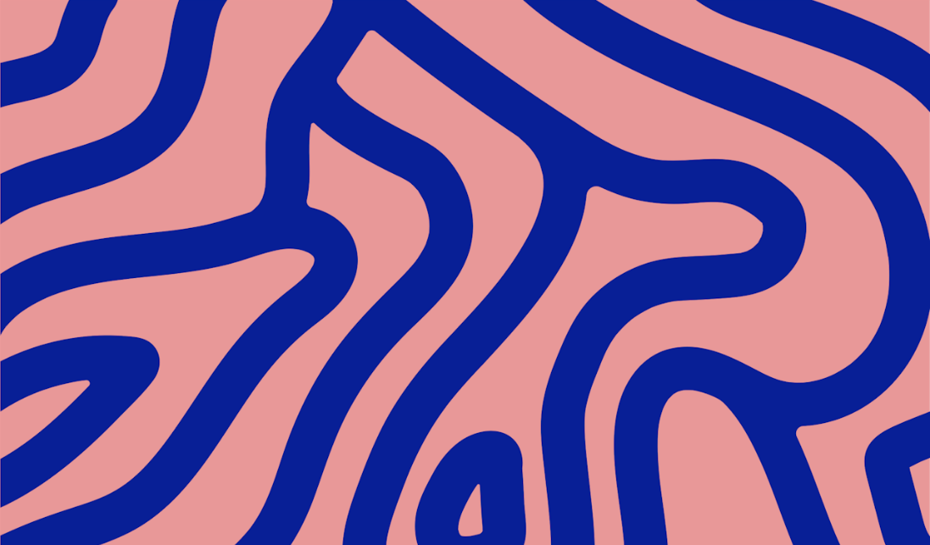
scroll to position [428, 0]
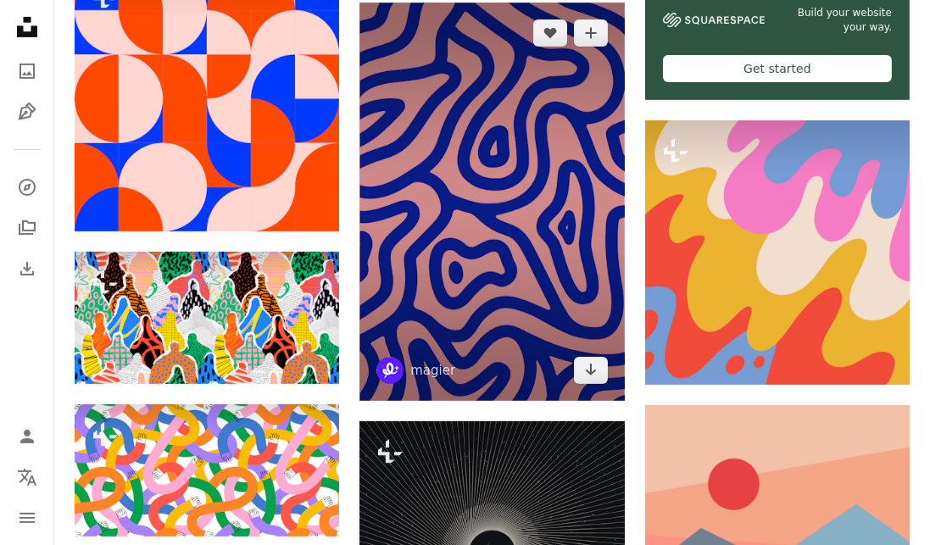
click at [546, 329] on img at bounding box center [491, 202] width 264 height 398
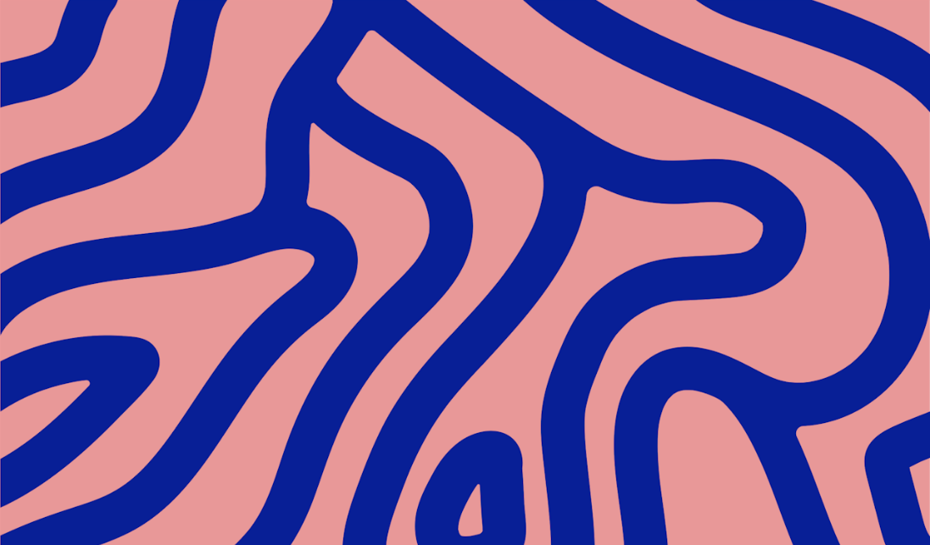
scroll to position [428, 0]
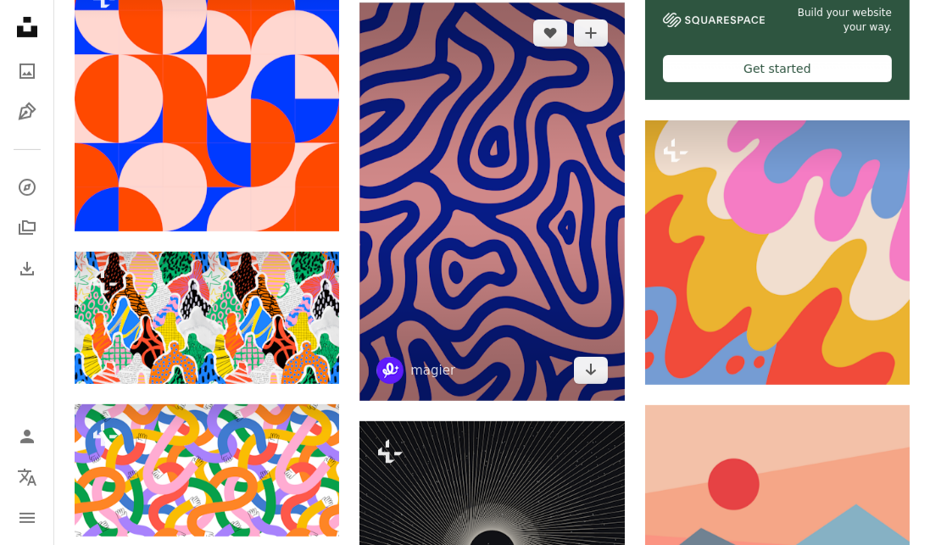
click at [541, 308] on img at bounding box center [491, 202] width 264 height 398
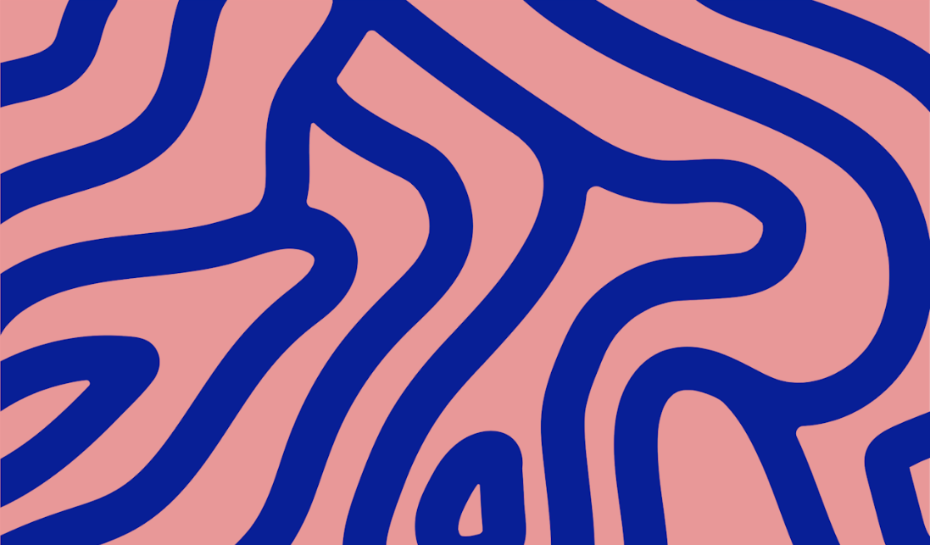
scroll to position [428, 0]
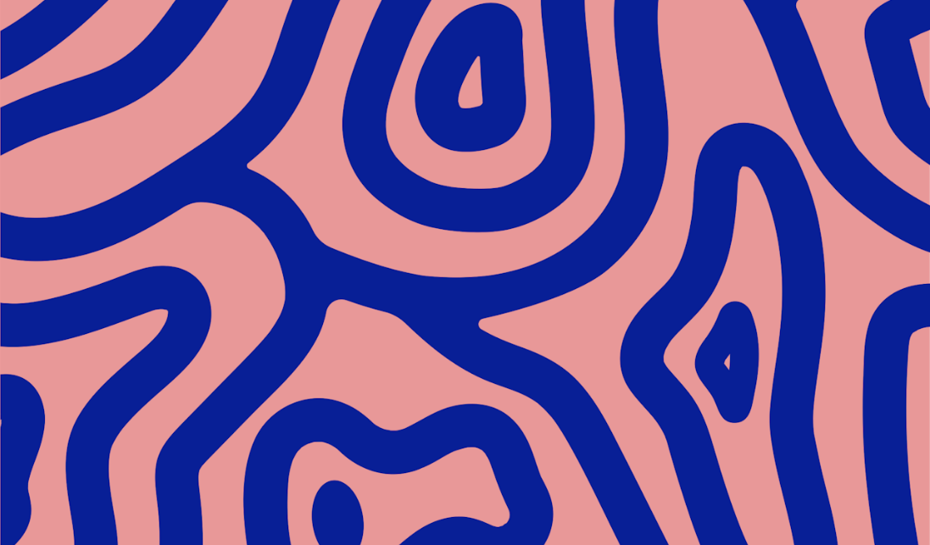
click at [511, 278] on img "Reducir el zoom en esta imagen" at bounding box center [464, 271] width 931 height 1401
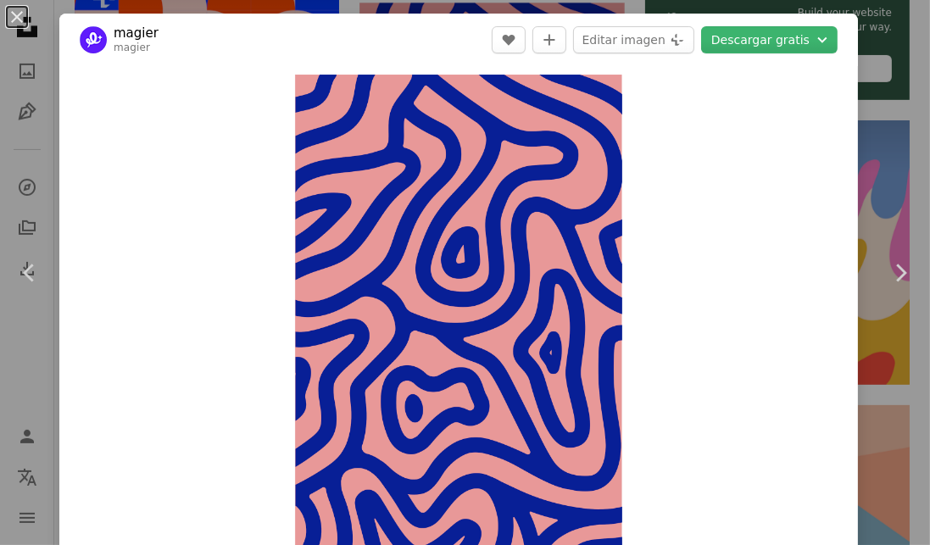
scroll to position [21, 0]
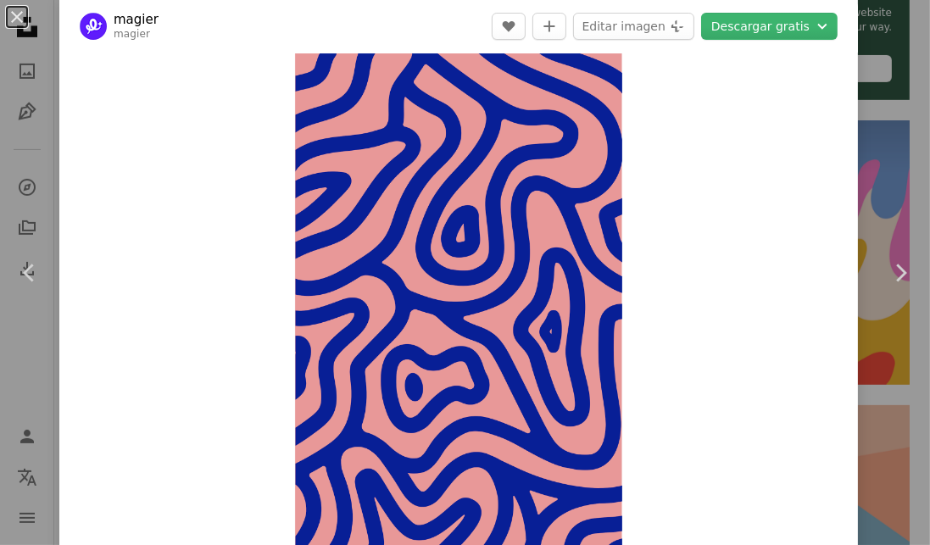
click at [742, 34] on button "Descargar gratis Chevron down" at bounding box center [769, 26] width 136 height 27
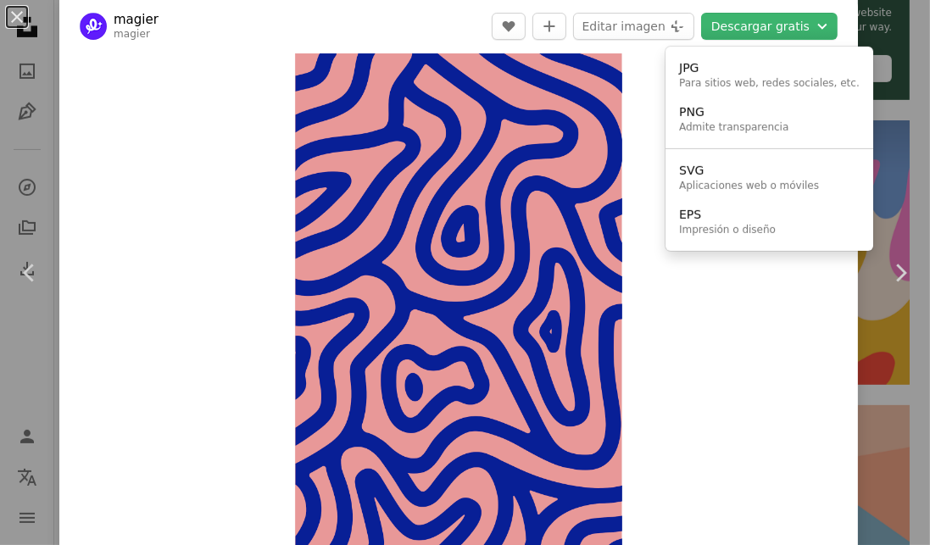
click at [699, 61] on div "JPG" at bounding box center [769, 68] width 181 height 17
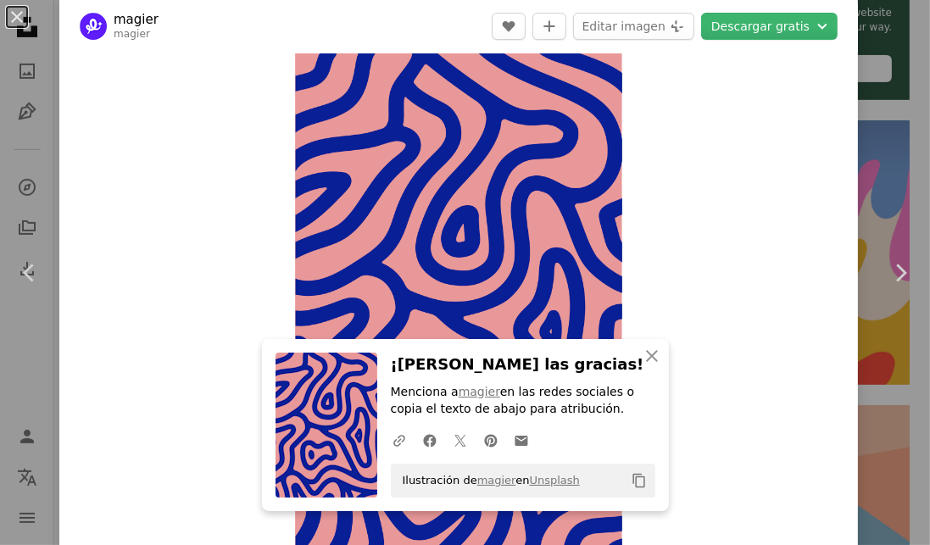
click at [925, 267] on link "Chevron right" at bounding box center [899, 273] width 59 height 163
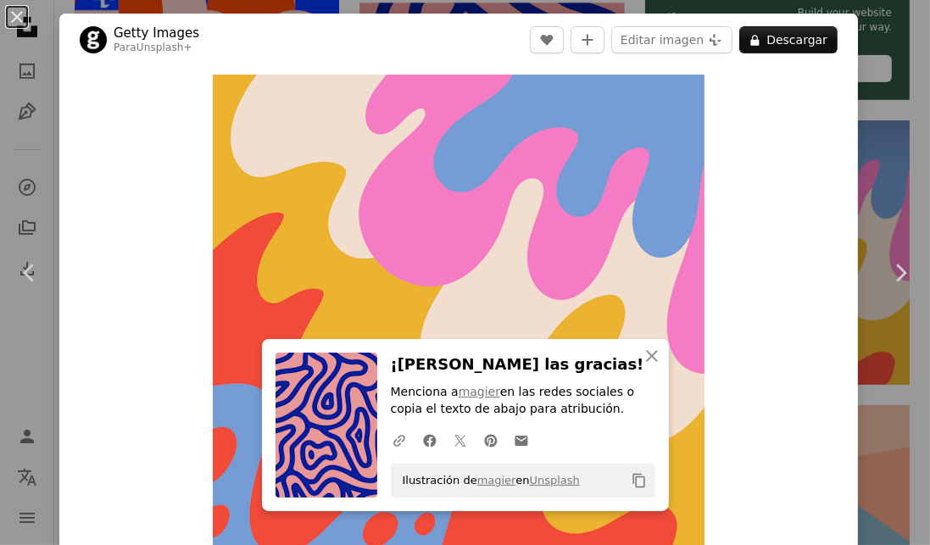
click at [7, 22] on button "An X shape" at bounding box center [17, 17] width 20 height 20
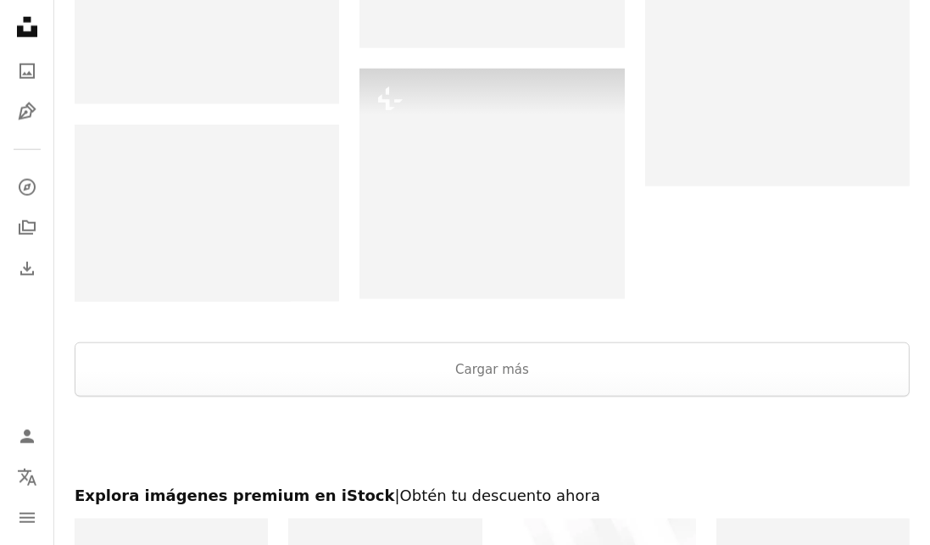
scroll to position [2005, 0]
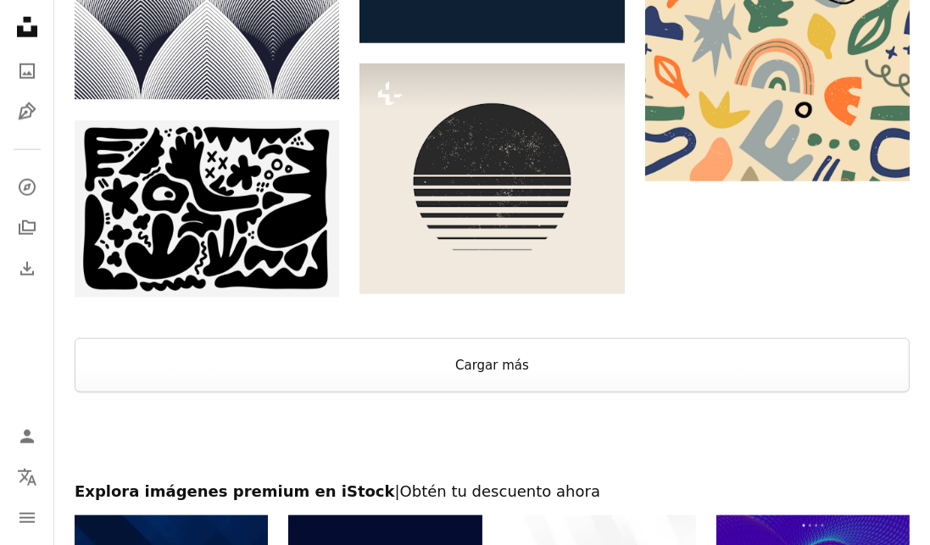
click at [342, 360] on button "Cargar más" at bounding box center [492, 365] width 835 height 54
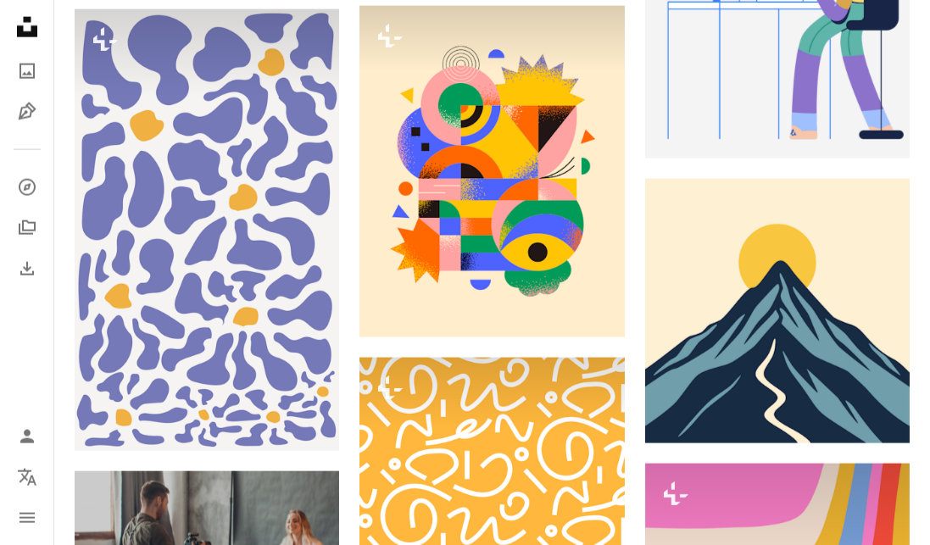
scroll to position [2332, 0]
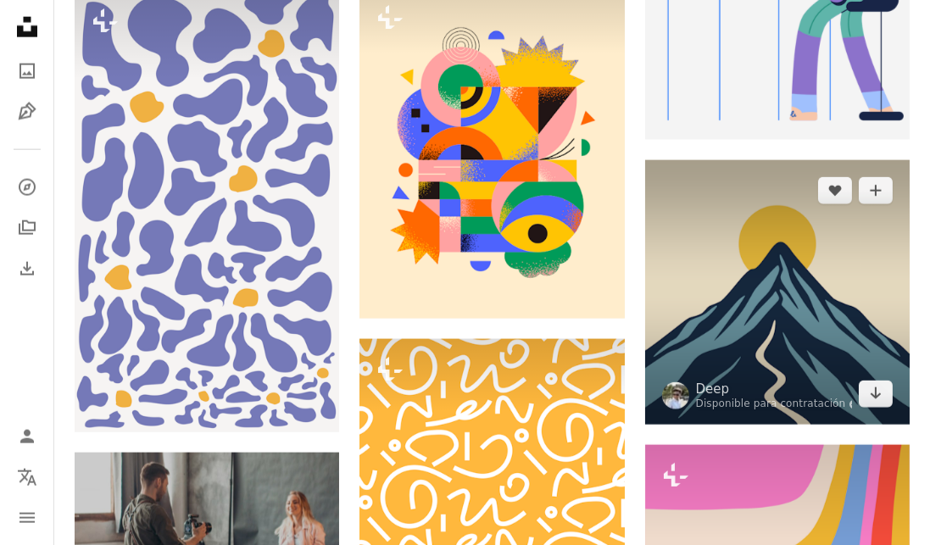
click at [831, 307] on img at bounding box center [777, 292] width 264 height 264
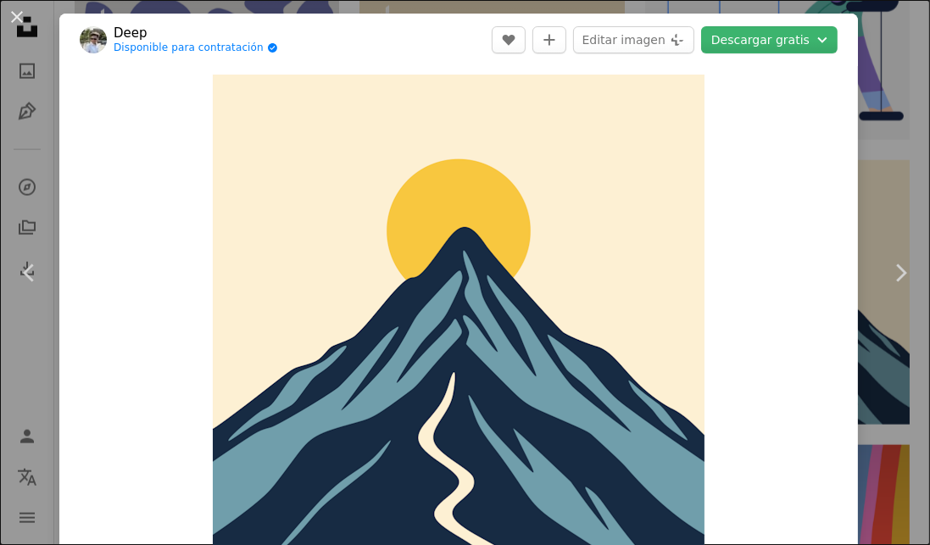
click at [8, 14] on button "An X shape" at bounding box center [17, 17] width 20 height 20
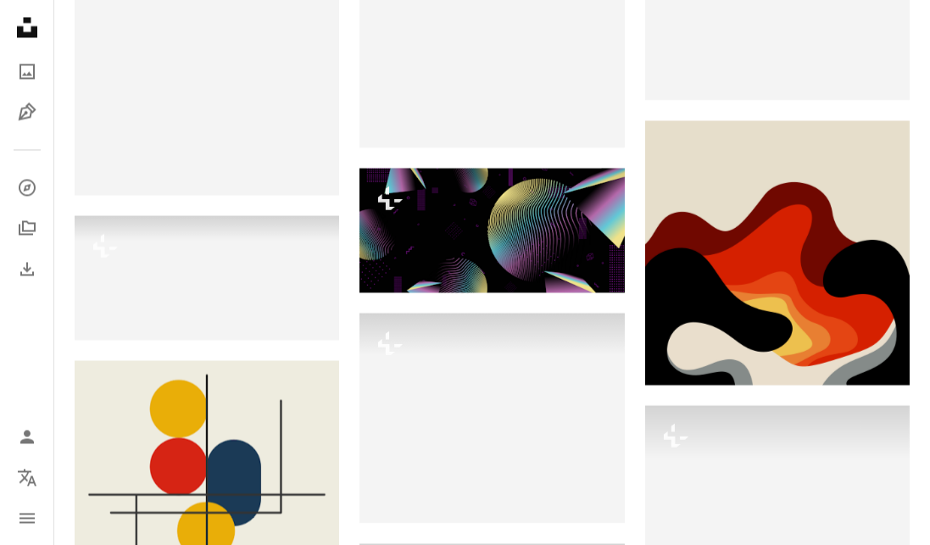
scroll to position [3524, 0]
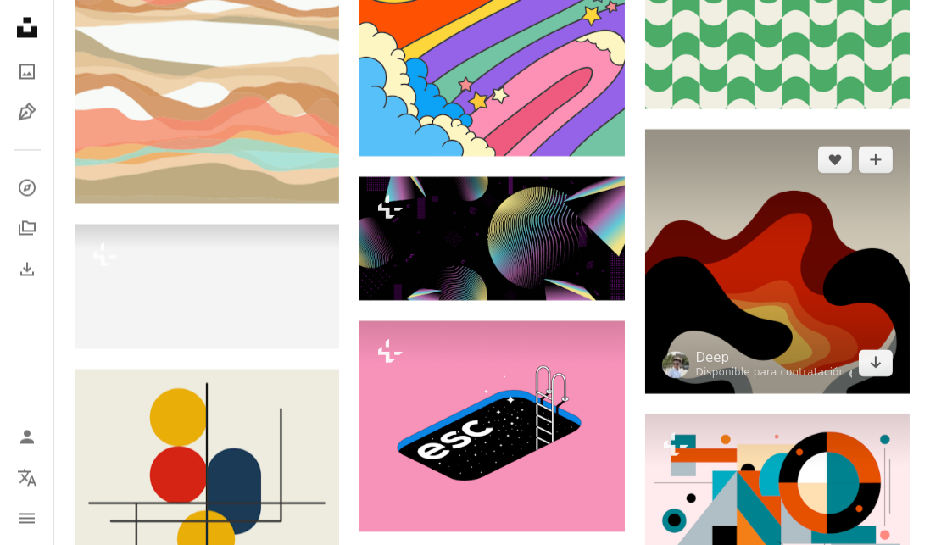
click at [846, 296] on img at bounding box center [777, 261] width 264 height 264
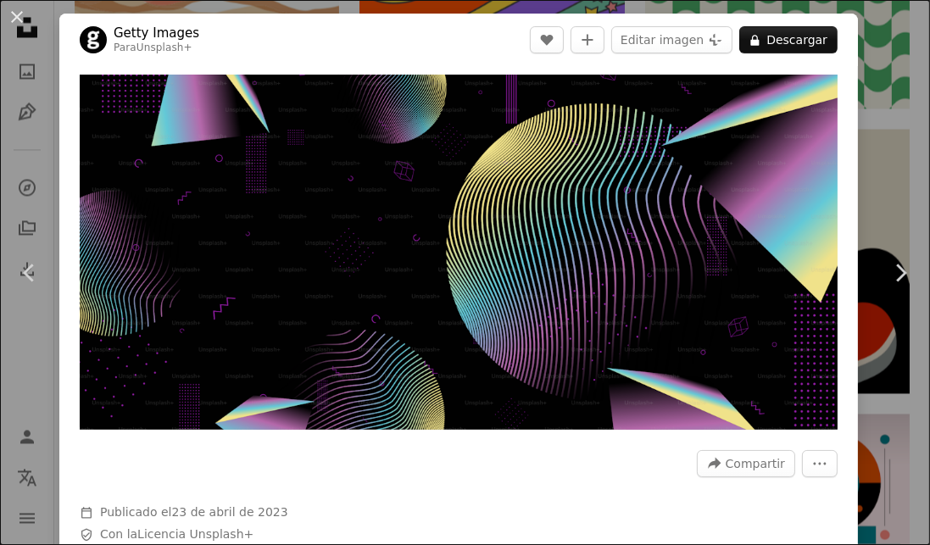
click at [14, 15] on button "An X shape" at bounding box center [17, 17] width 20 height 20
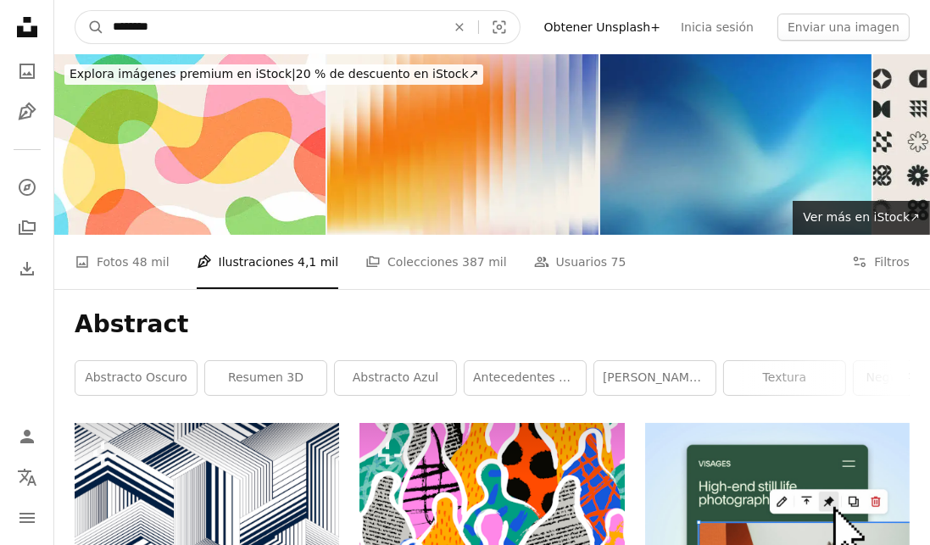
click at [182, 31] on input "********" at bounding box center [272, 27] width 336 height 32
